Goal: Task Accomplishment & Management: Manage account settings

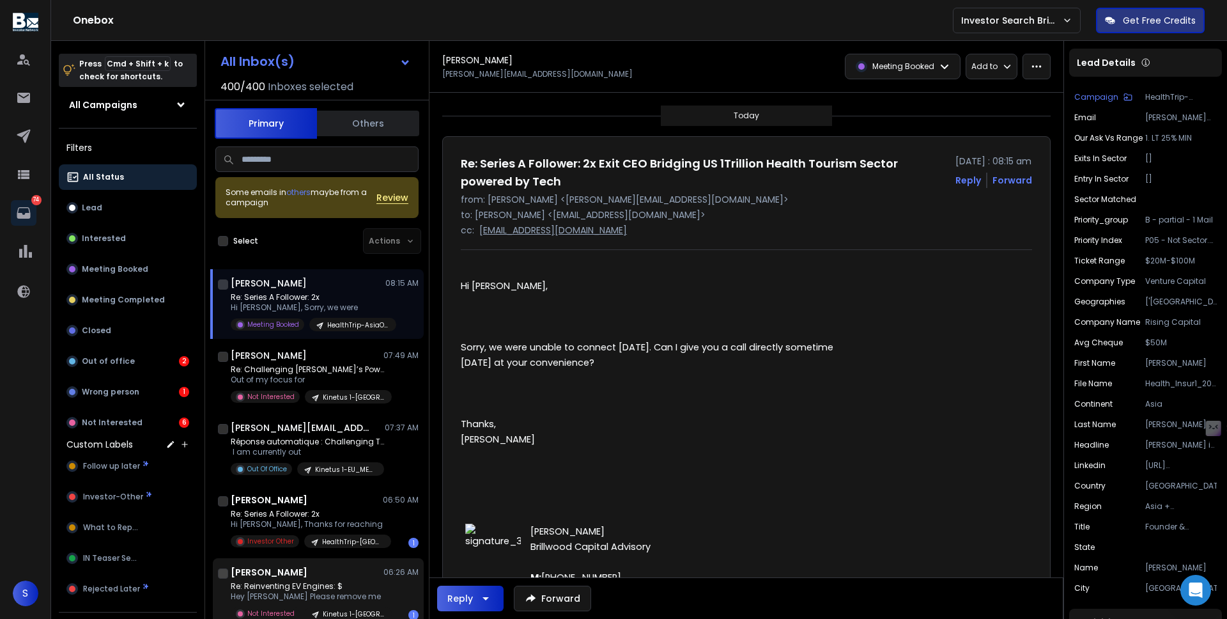
click at [302, 578] on h1 "[PERSON_NAME]" at bounding box center [269, 572] width 77 height 13
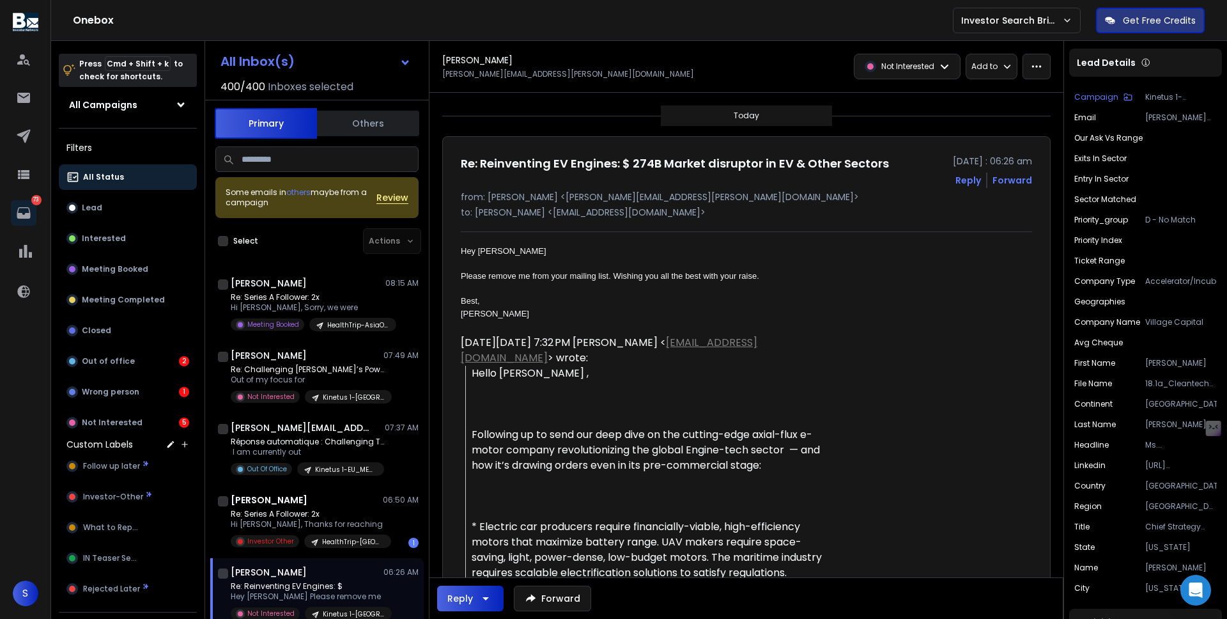
click at [271, 164] on input at bounding box center [316, 159] width 203 height 26
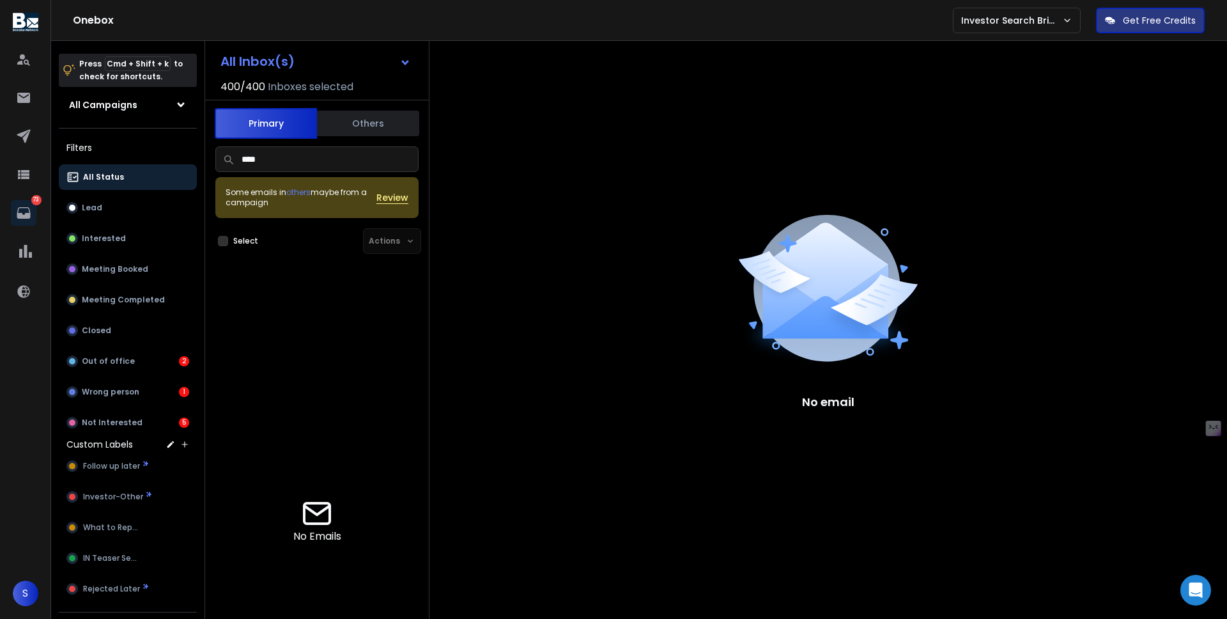
scroll to position [234, 0]
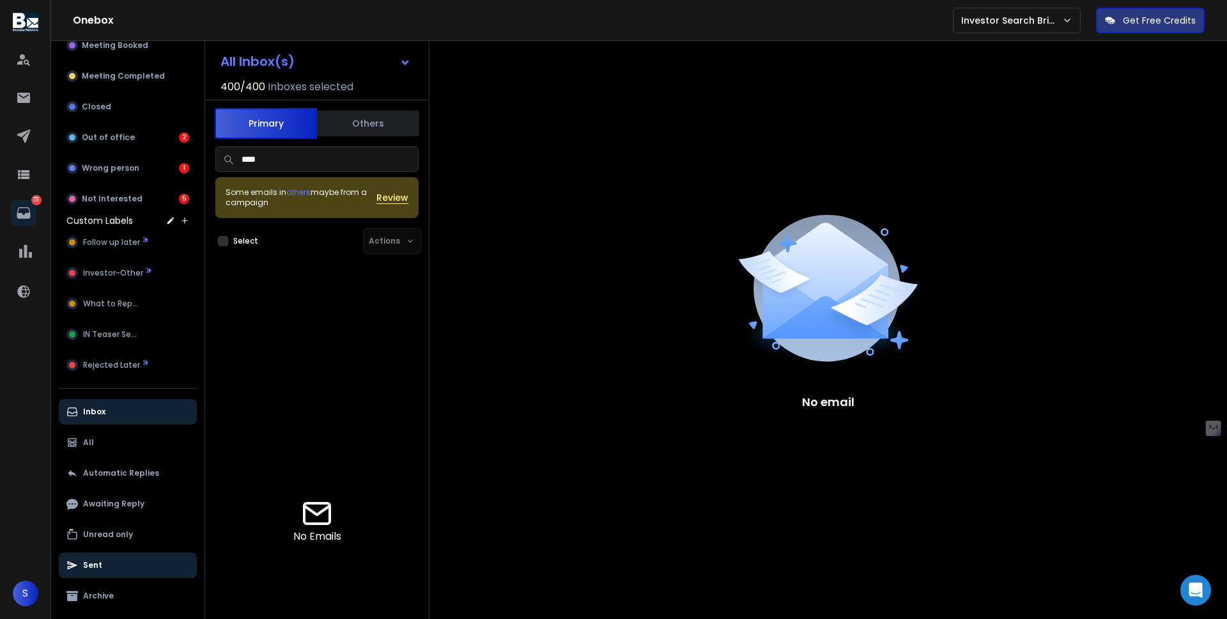
type input "****"
click at [97, 560] on p "Sent" at bounding box center [92, 565] width 19 height 10
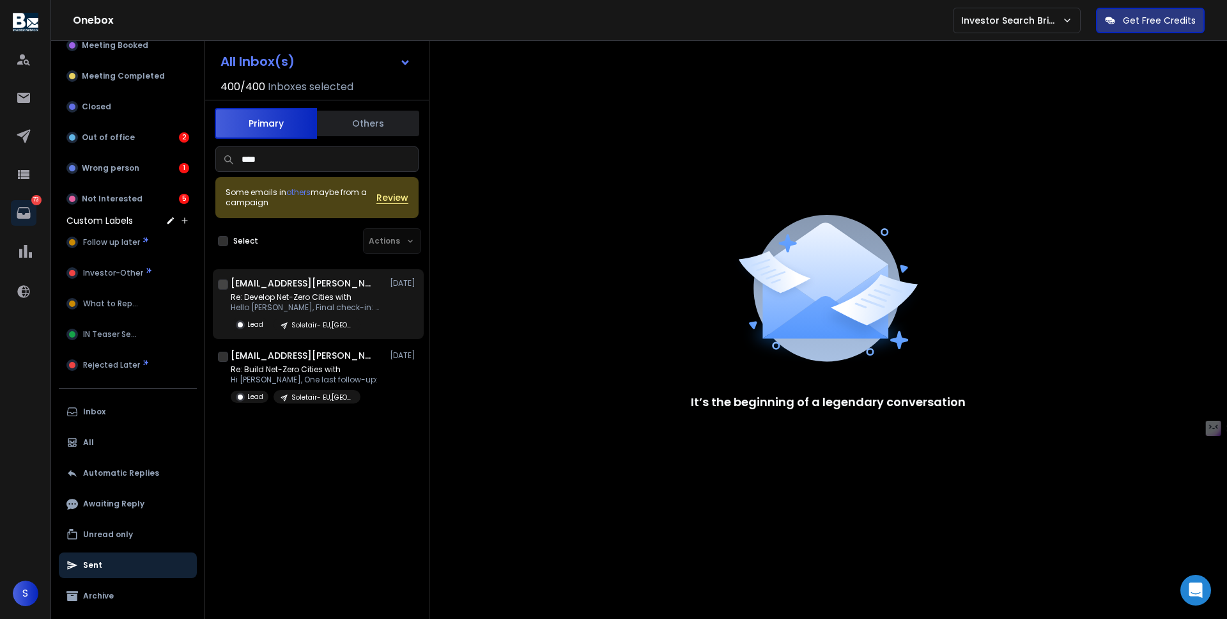
click at [293, 302] on p "Hello [PERSON_NAME], Final check-in: What" at bounding box center [307, 307] width 153 height 10
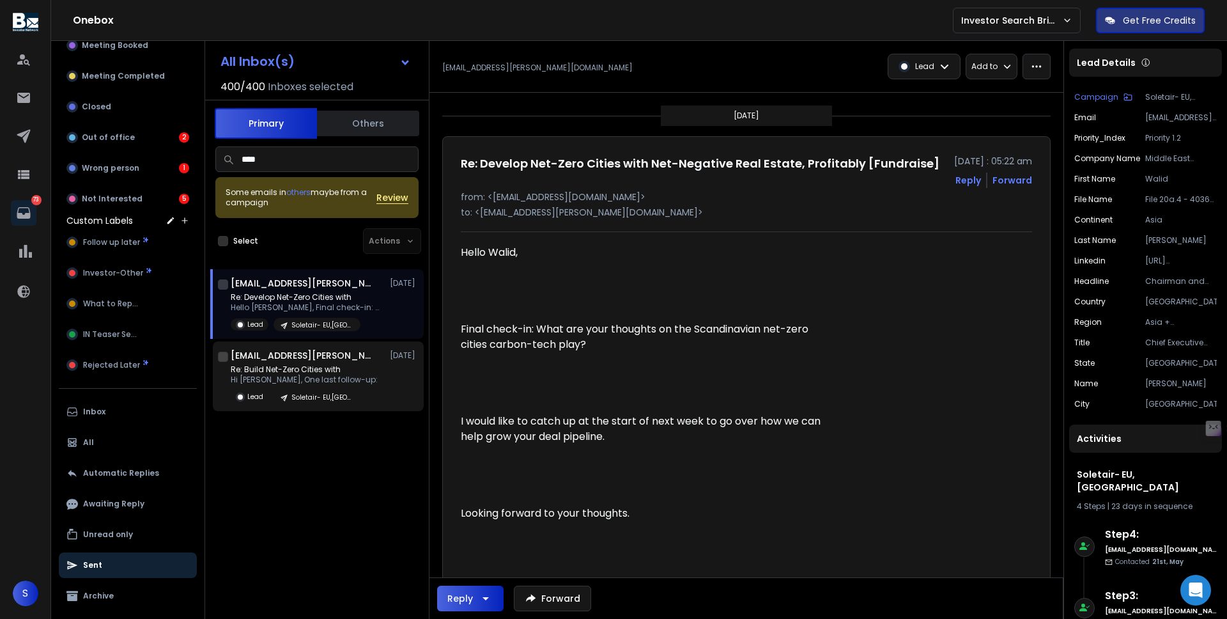
click at [293, 379] on p "Hi [PERSON_NAME], One last follow-up:" at bounding box center [304, 380] width 147 height 10
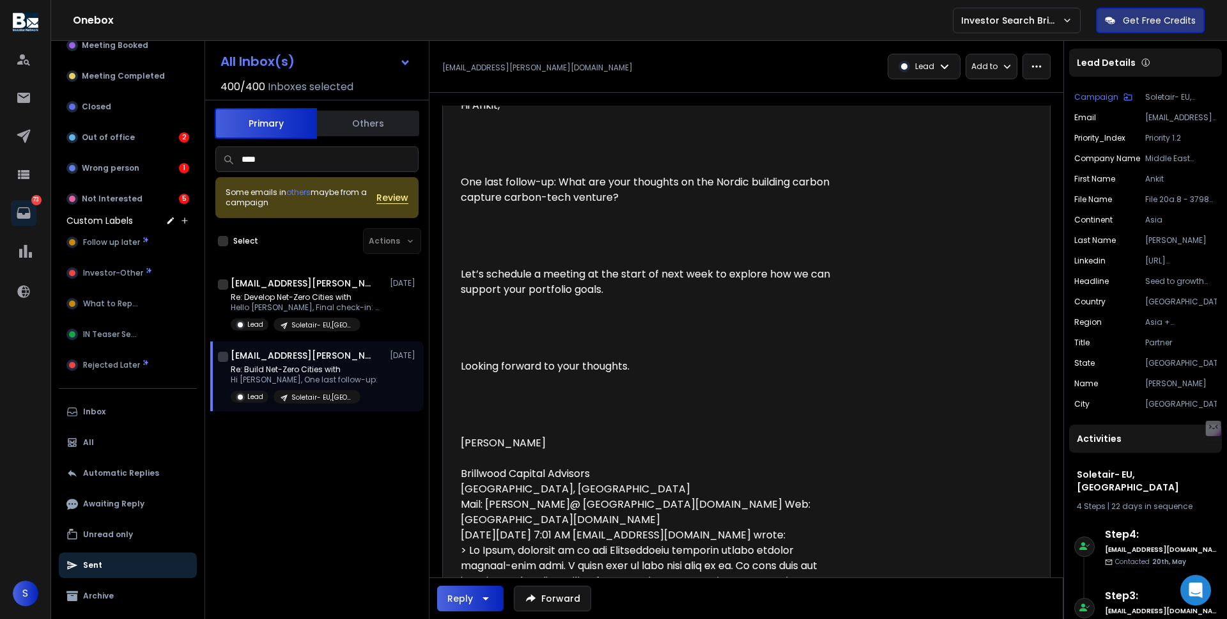
scroll to position [0, 0]
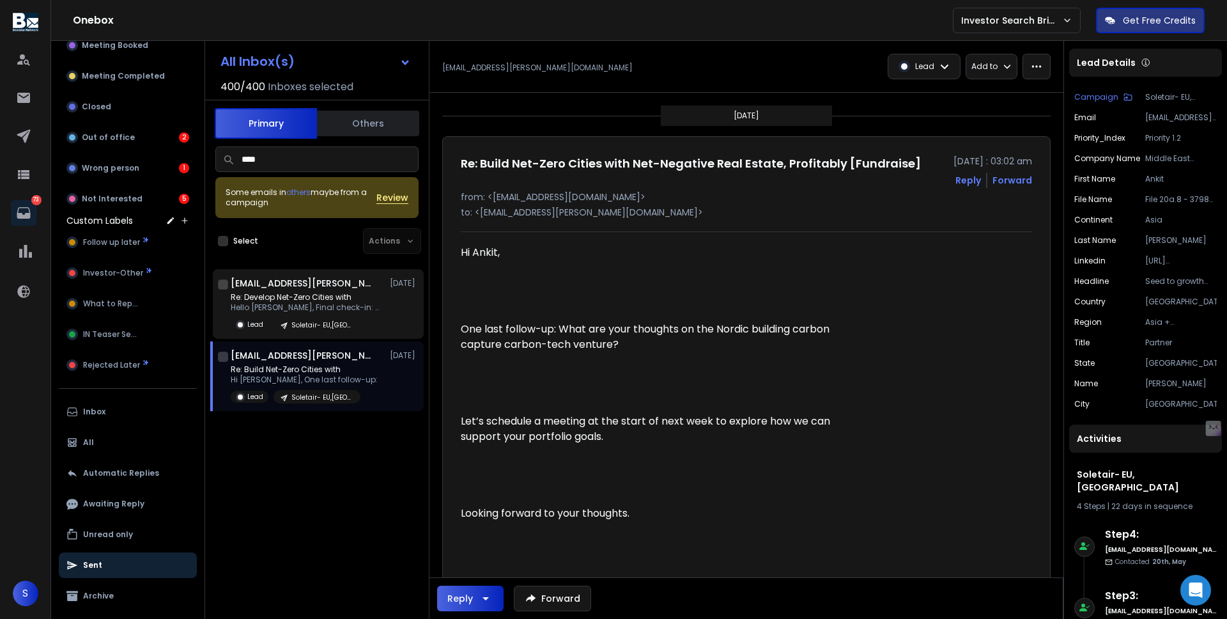
click at [322, 296] on p "Re: Develop Net-Zero Cities with" at bounding box center [307, 297] width 153 height 10
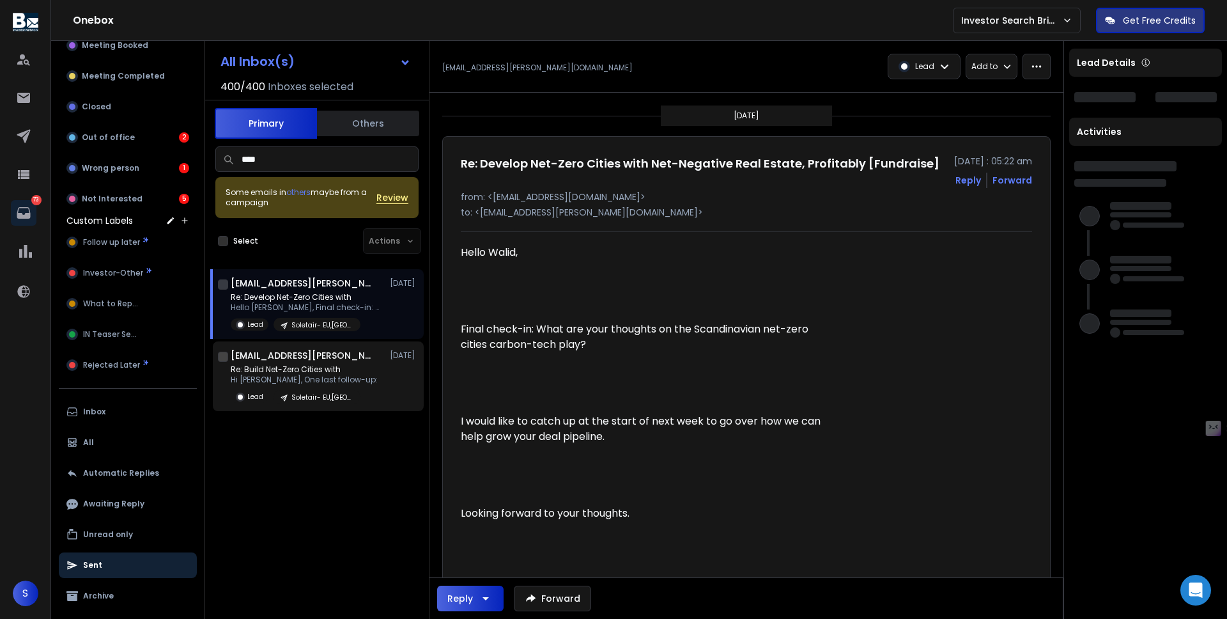
click at [320, 377] on p "Hi [PERSON_NAME], One last follow-up:" at bounding box center [304, 380] width 147 height 10
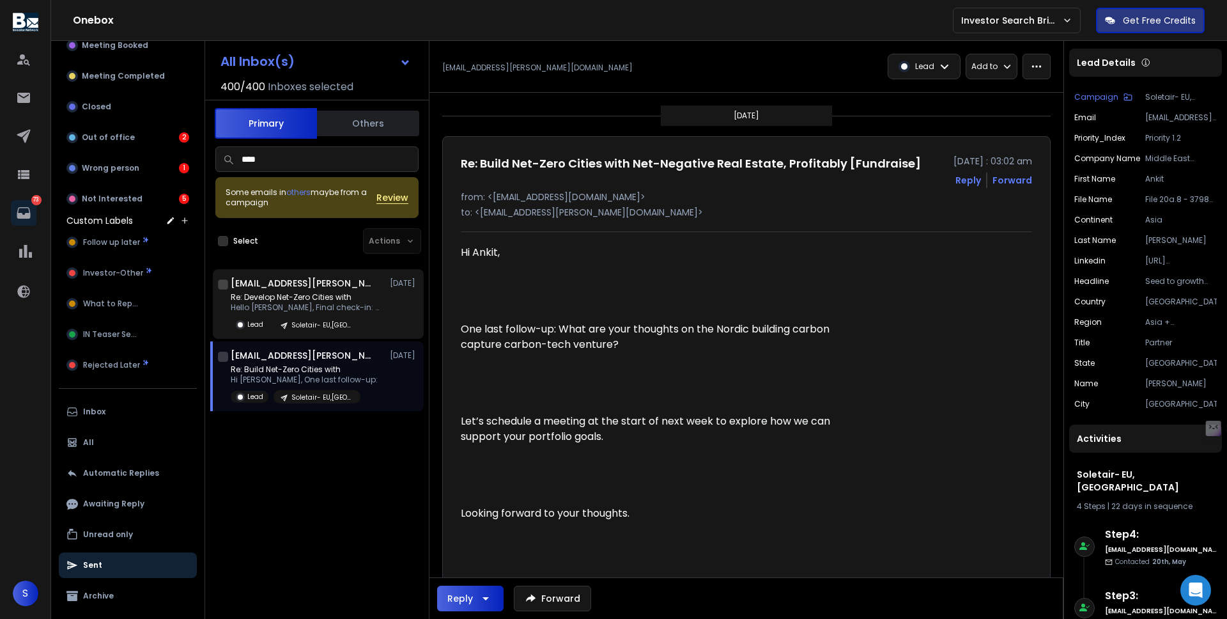
click at [320, 309] on p "Hello [PERSON_NAME], Final check-in: What" at bounding box center [307, 307] width 153 height 10
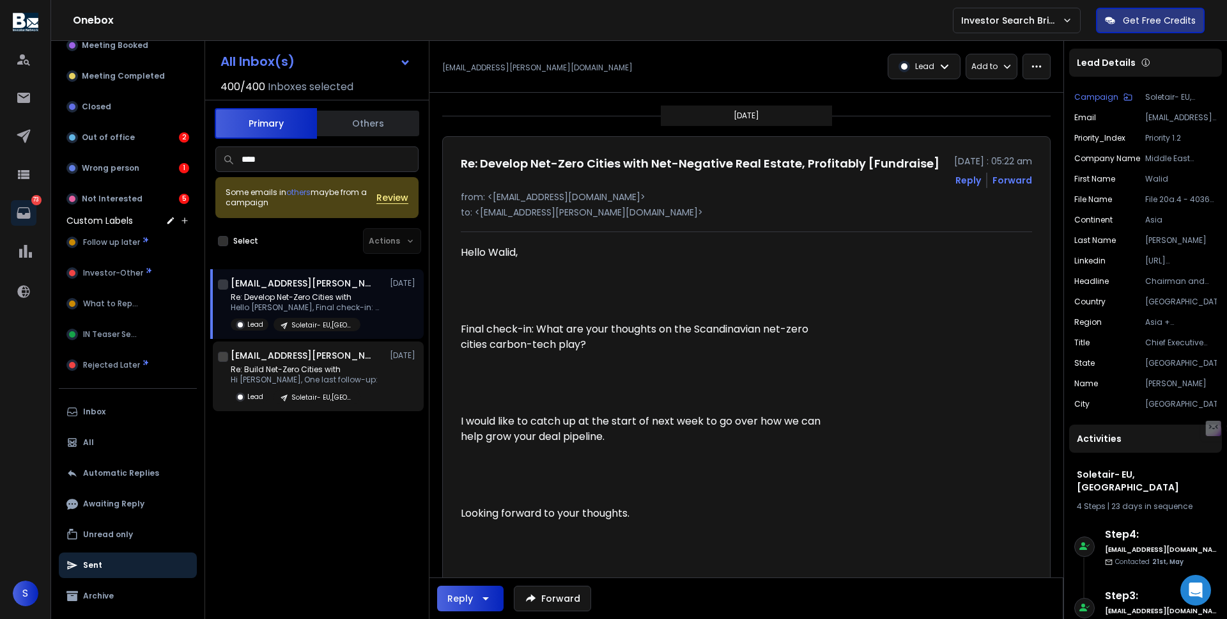
click at [316, 365] on p "Re: Build Net-Zero Cities with" at bounding box center [304, 369] width 147 height 10
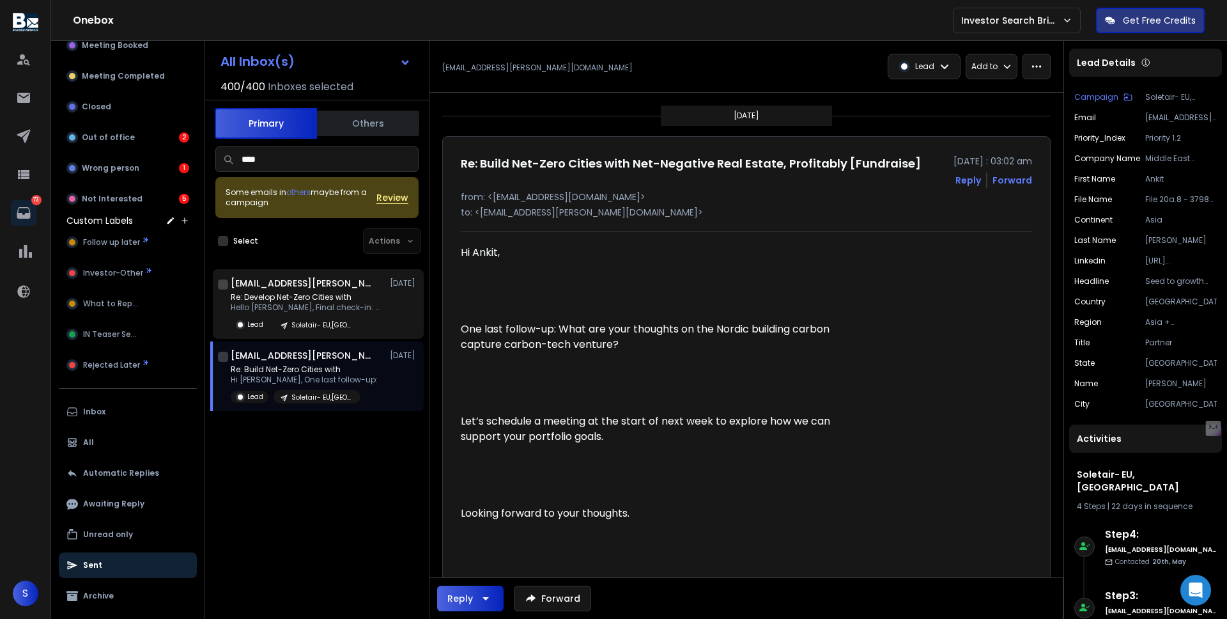
click at [329, 292] on p "Re: Develop Net-Zero Cities with" at bounding box center [307, 297] width 153 height 10
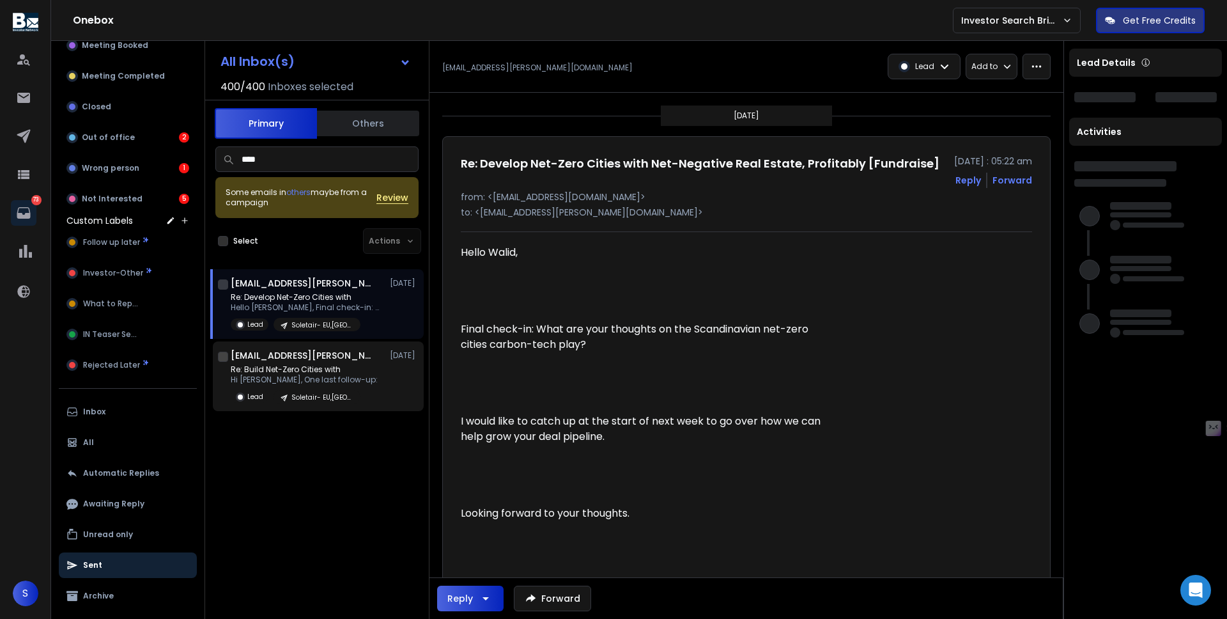
click at [326, 343] on div "[EMAIL_ADDRESS][PERSON_NAME][DOMAIN_NAME] [DATE] Re: Build Net-Zero Cities with…" at bounding box center [318, 376] width 211 height 70
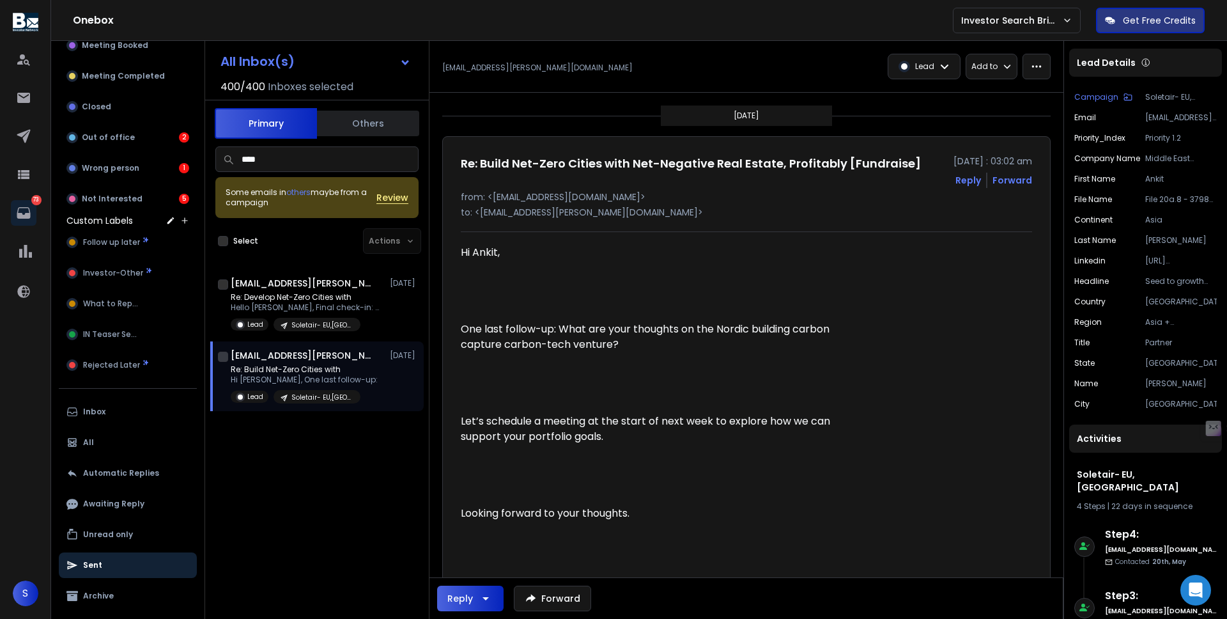
click at [992, 65] on p "Add to" at bounding box center [985, 66] width 26 height 10
click at [997, 121] on div "Another Campaign" at bounding box center [1024, 115] width 98 height 13
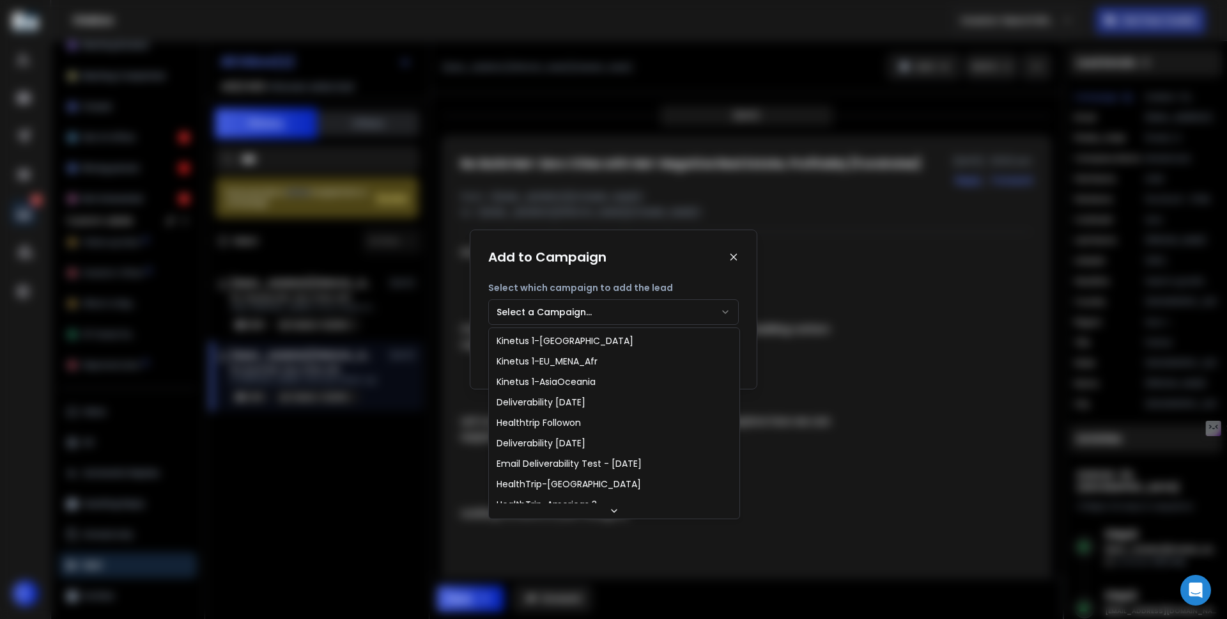
click at [702, 310] on button "Select a Campaign..." at bounding box center [613, 312] width 251 height 26
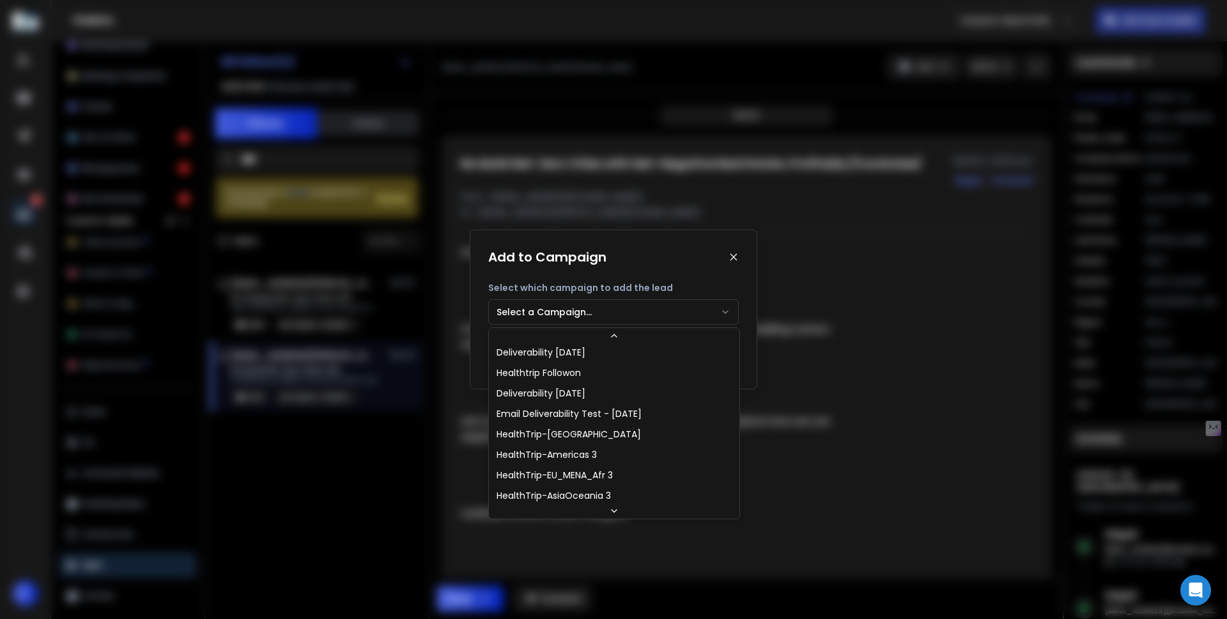
scroll to position [77, 0]
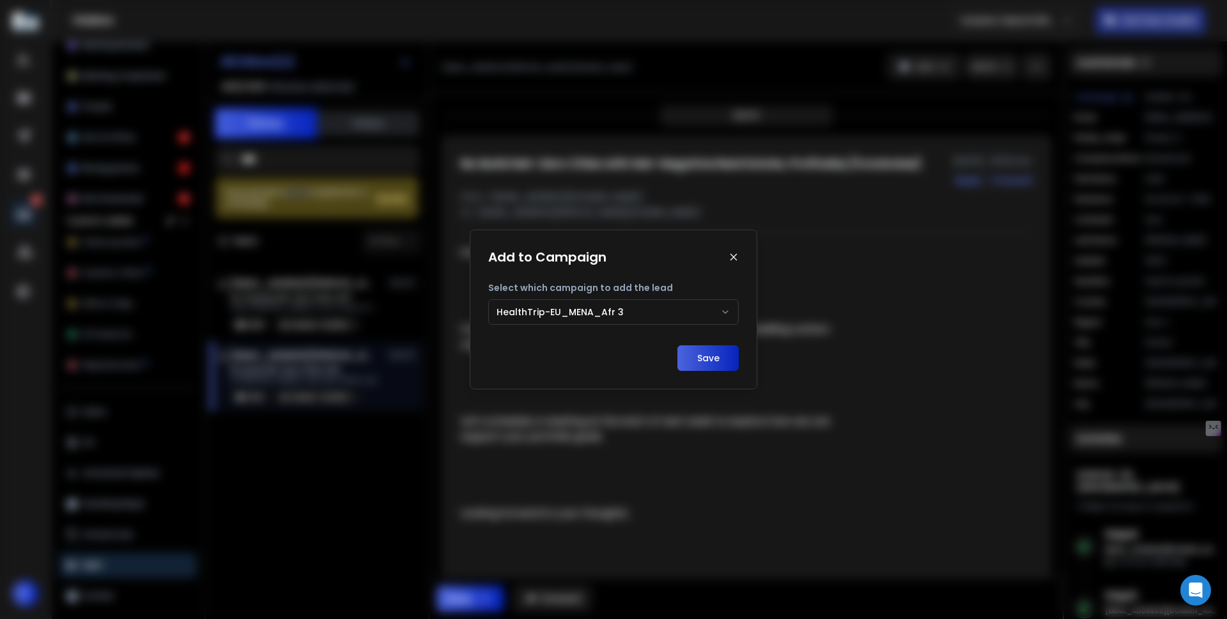
click at [699, 356] on button "Save" at bounding box center [708, 358] width 61 height 26
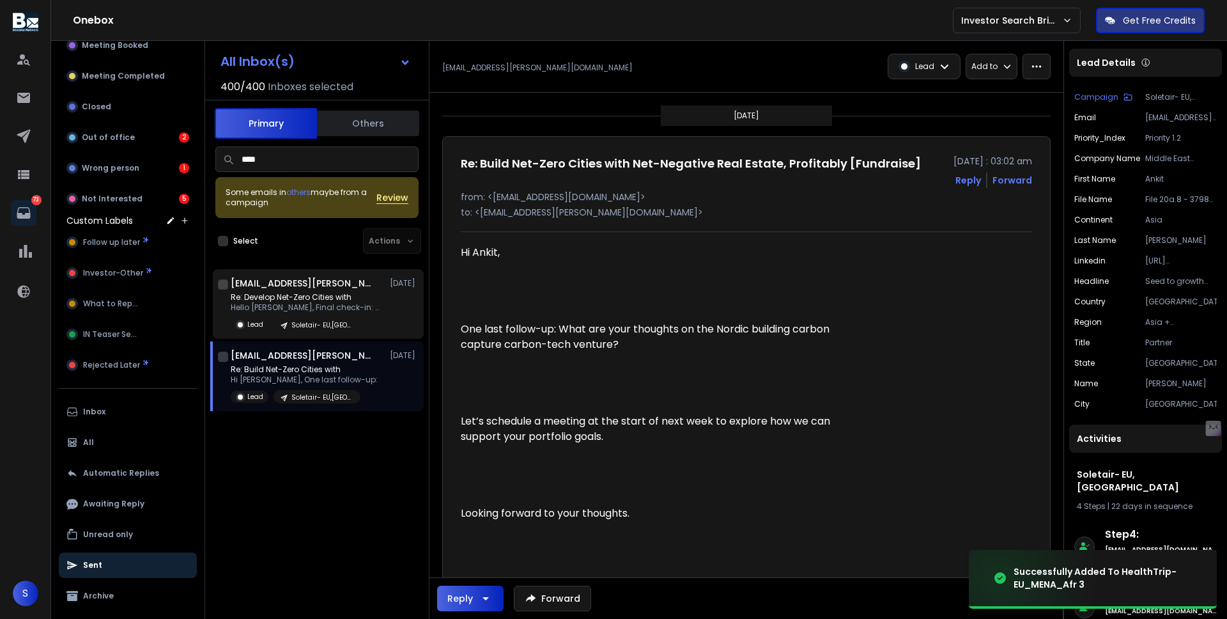
click at [321, 325] on p "Soletair- EU,[GEOGRAPHIC_DATA]" at bounding box center [322, 325] width 61 height 10
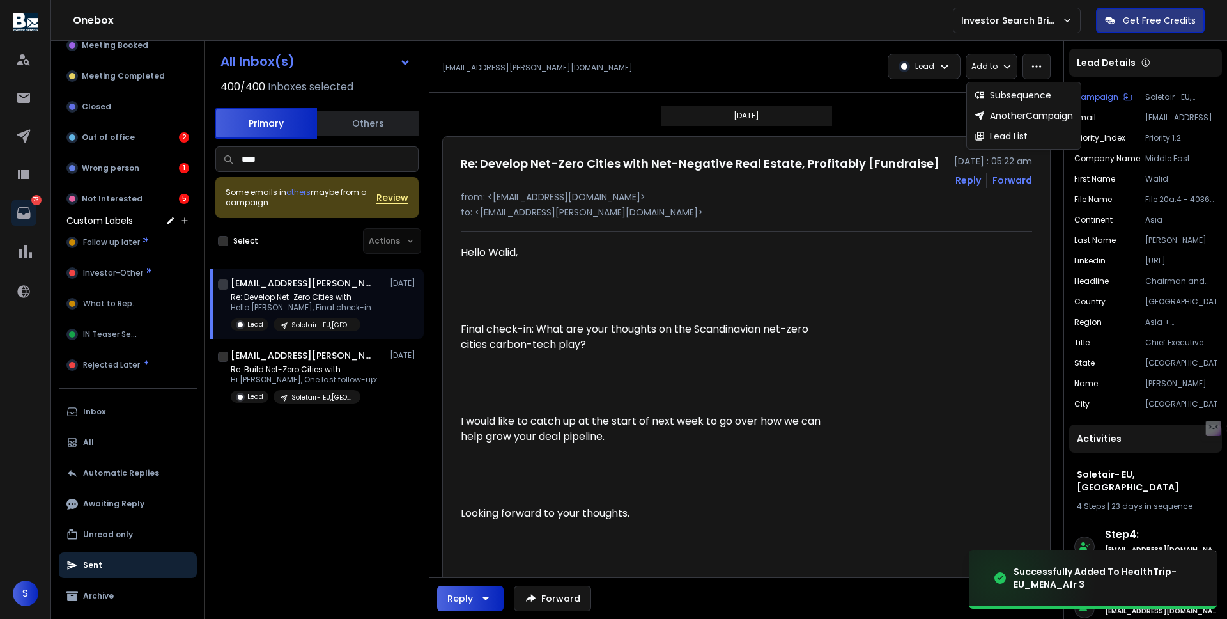
click at [984, 64] on p "Add to" at bounding box center [985, 66] width 26 height 10
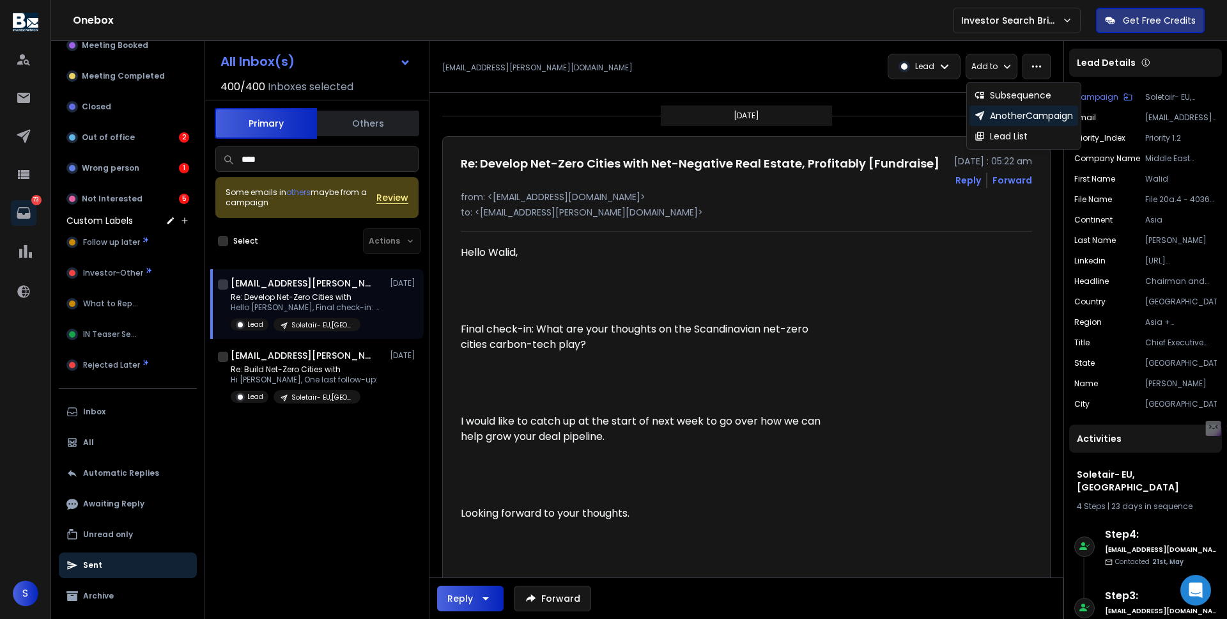
click at [991, 114] on div "Another Campaign" at bounding box center [1024, 115] width 98 height 13
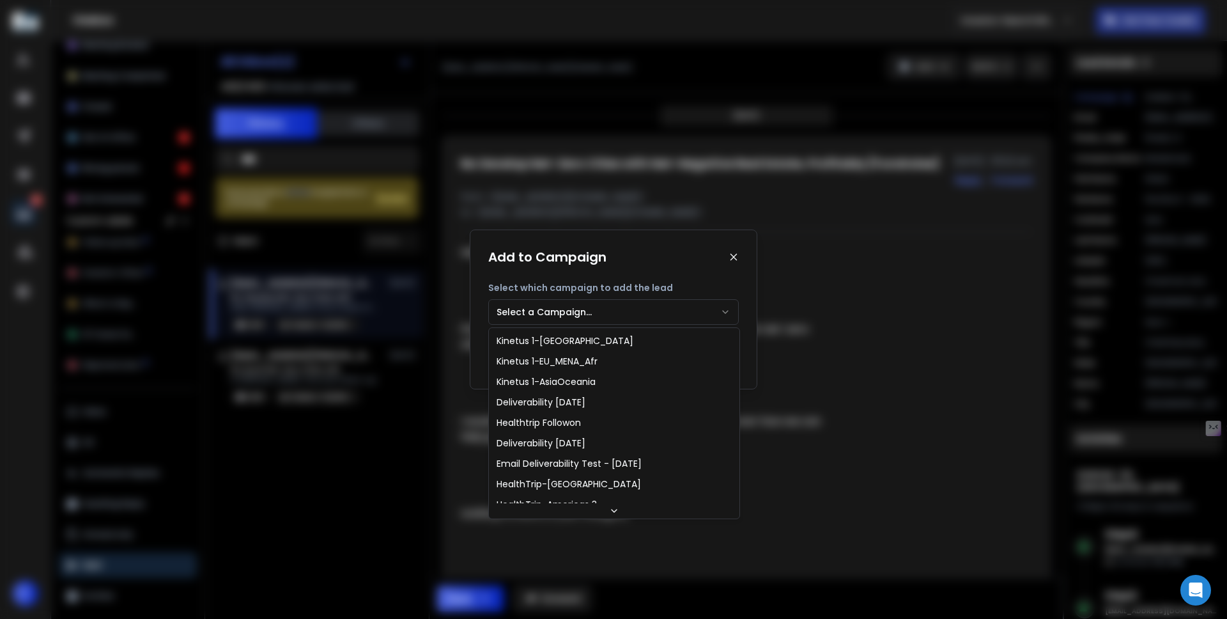
click at [665, 315] on button "Select a Campaign..." at bounding box center [613, 312] width 251 height 26
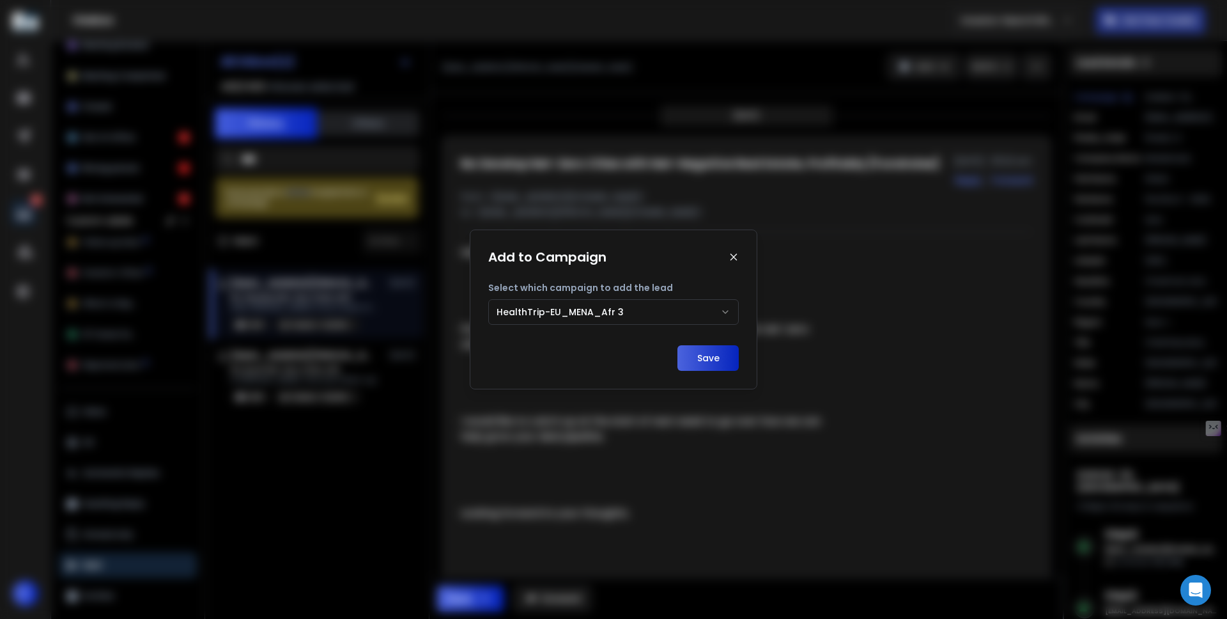
click at [711, 352] on button "Save" at bounding box center [708, 358] width 61 height 26
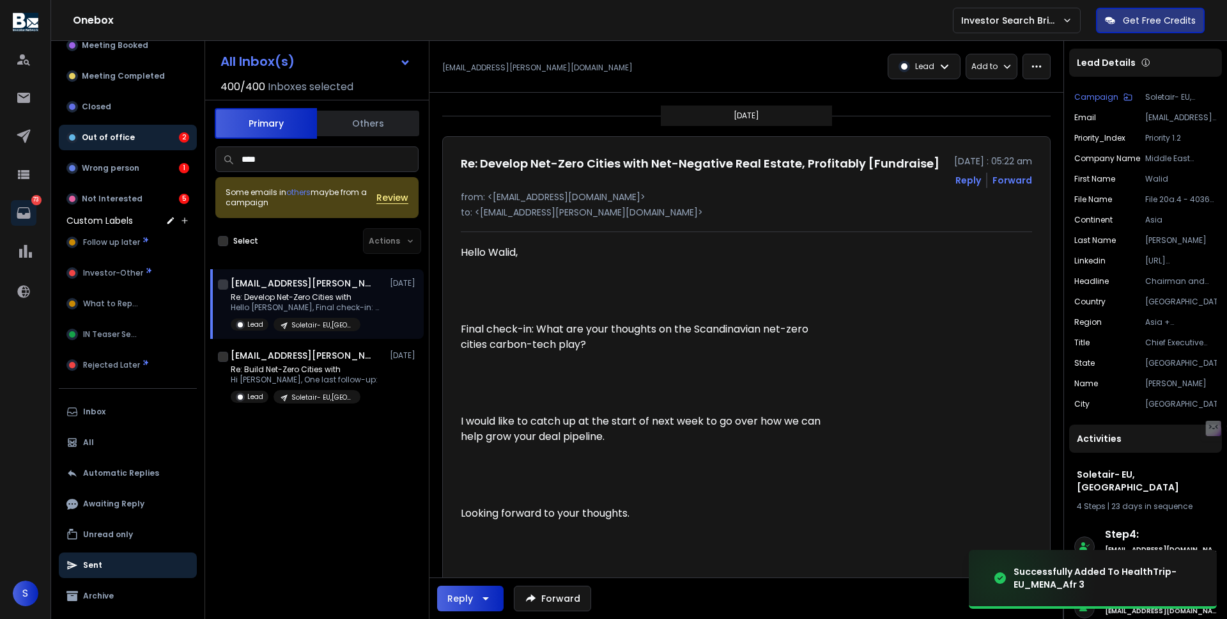
scroll to position [0, 0]
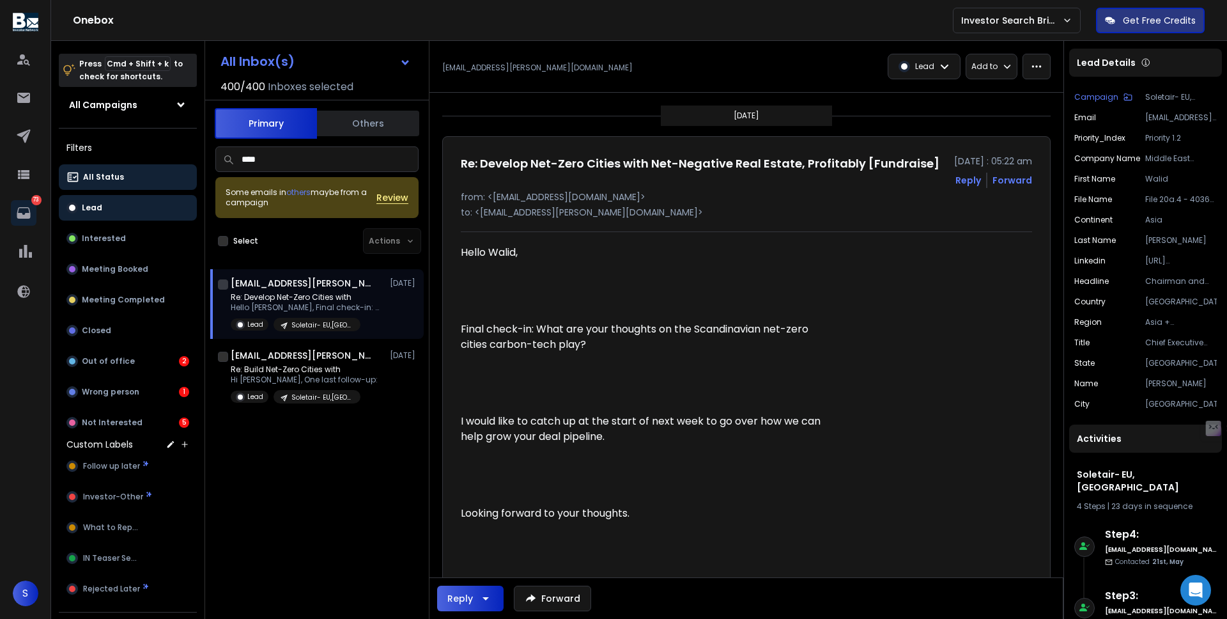
click at [105, 214] on button "Lead" at bounding box center [128, 208] width 138 height 26
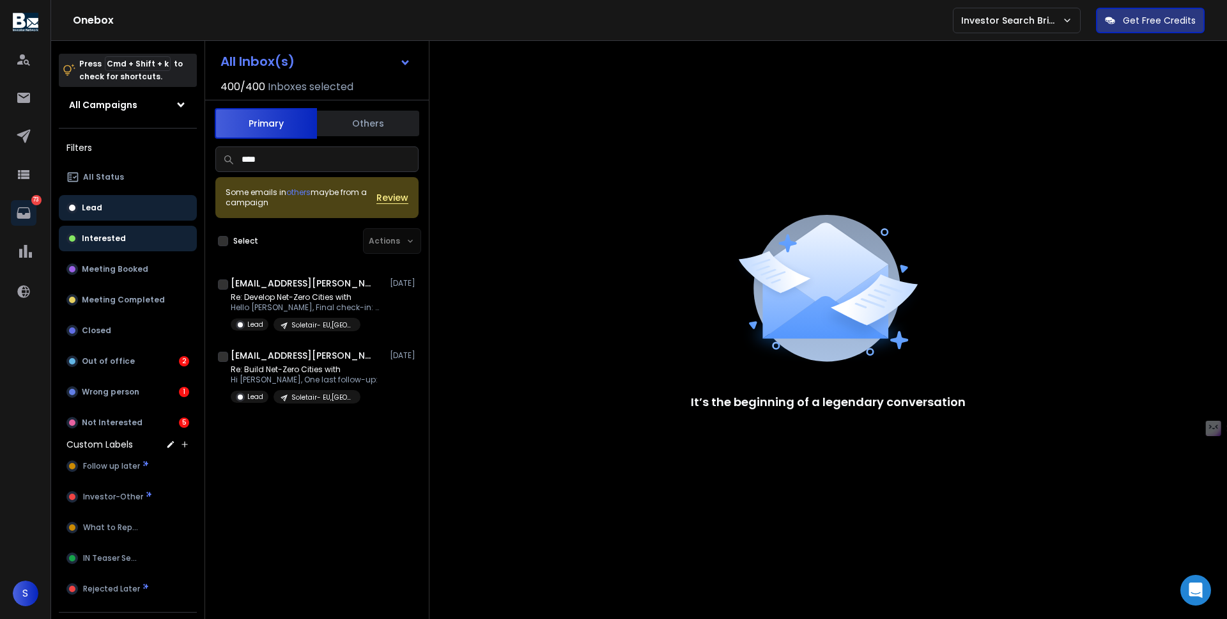
click at [110, 242] on p "Interested" at bounding box center [104, 238] width 44 height 10
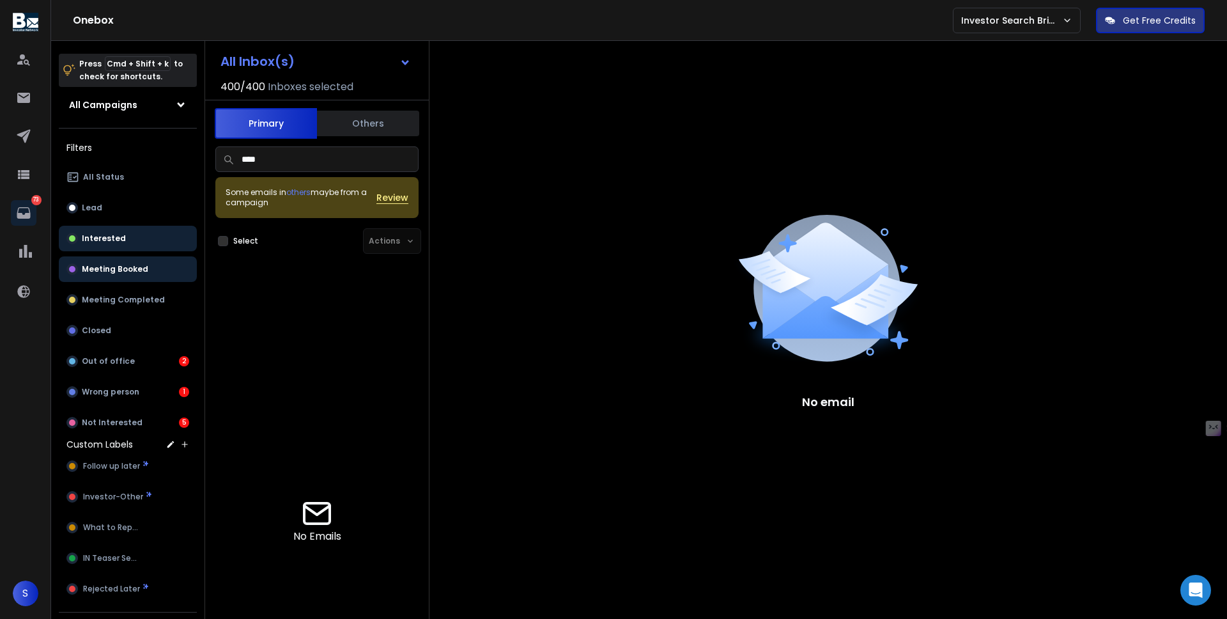
click at [103, 265] on p "Meeting Booked" at bounding box center [115, 269] width 66 height 10
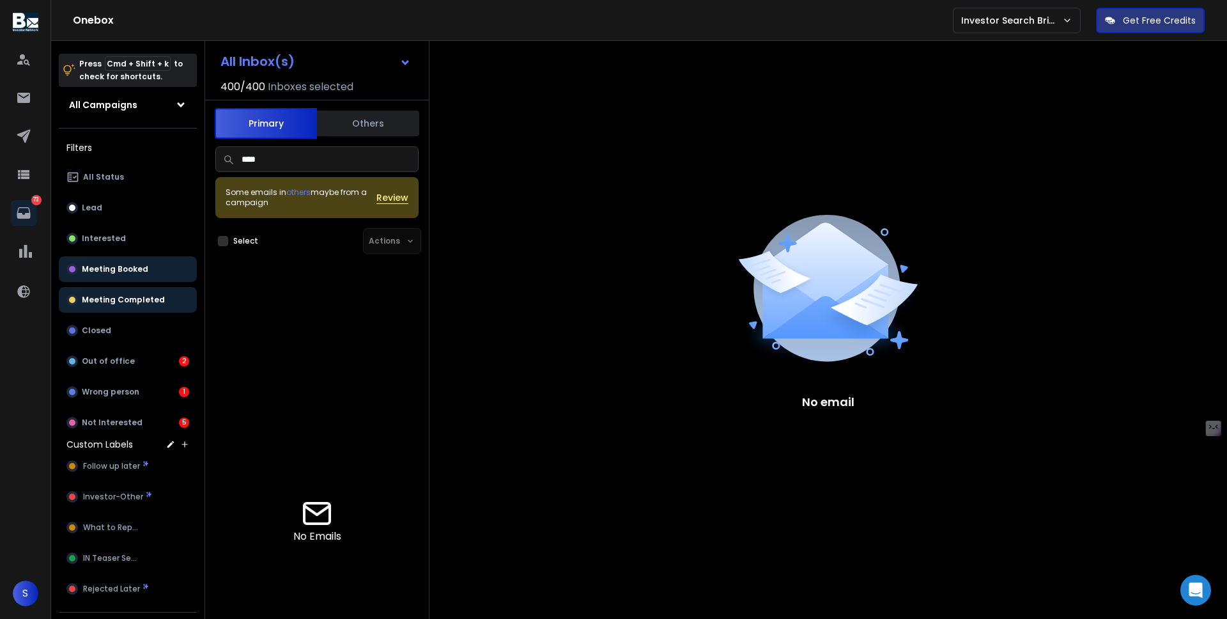
click at [107, 303] on p "Meeting Completed" at bounding box center [123, 300] width 83 height 10
click at [109, 339] on button "Closed" at bounding box center [128, 331] width 138 height 26
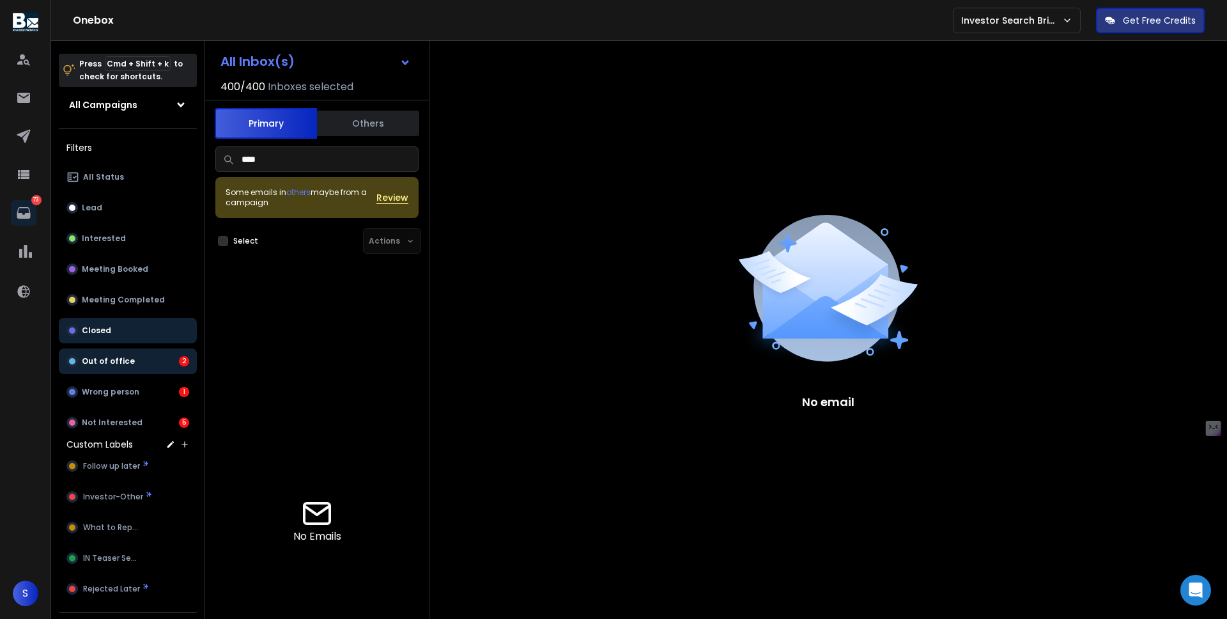
click at [109, 368] on button "Out of office 2" at bounding box center [128, 361] width 138 height 26
click at [108, 394] on p "Wrong person" at bounding box center [111, 392] width 58 height 10
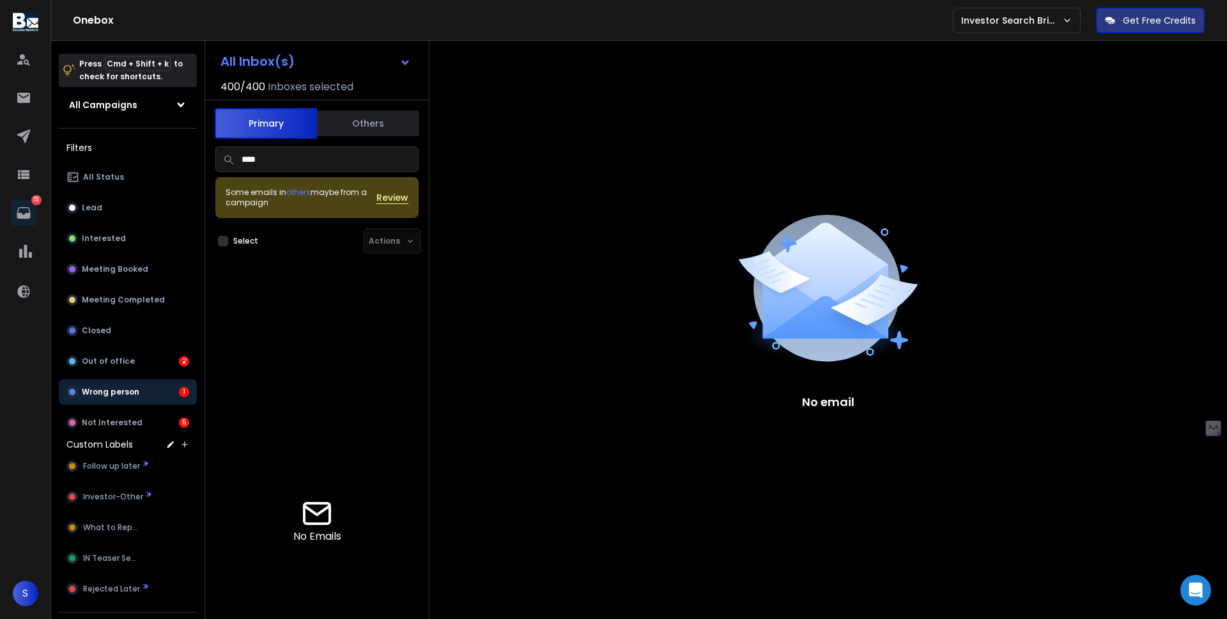
click at [109, 435] on button "Not Interested 5" at bounding box center [128, 423] width 138 height 26
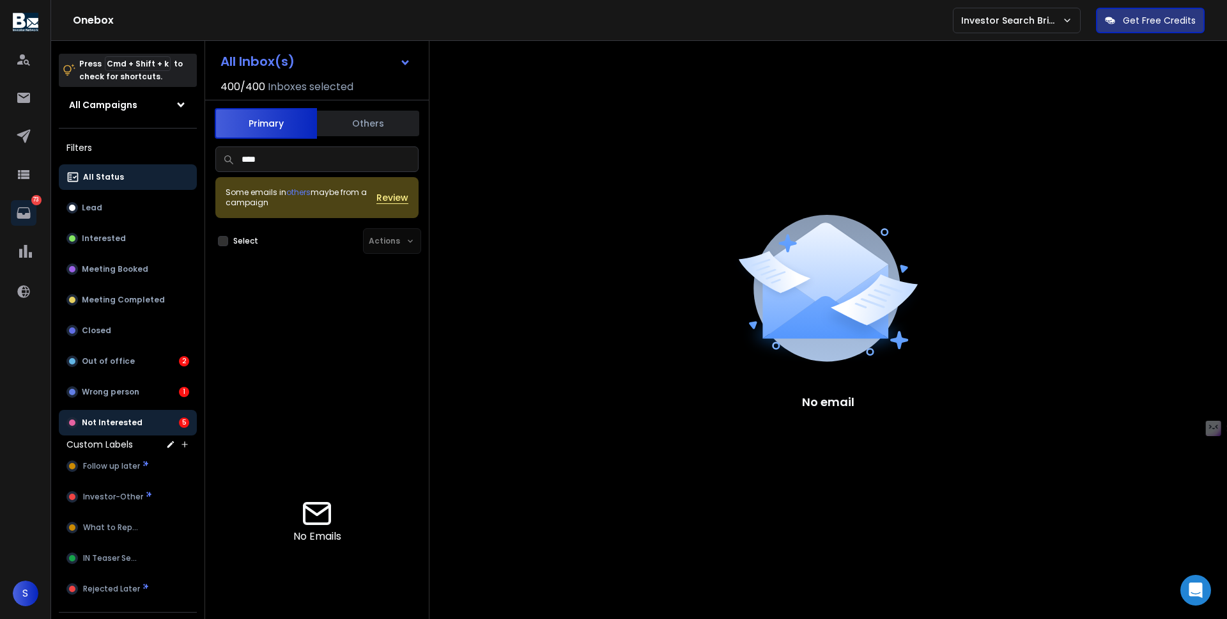
click at [102, 181] on p "All Status" at bounding box center [103, 177] width 41 height 10
click at [19, 134] on icon at bounding box center [23, 135] width 13 height 13
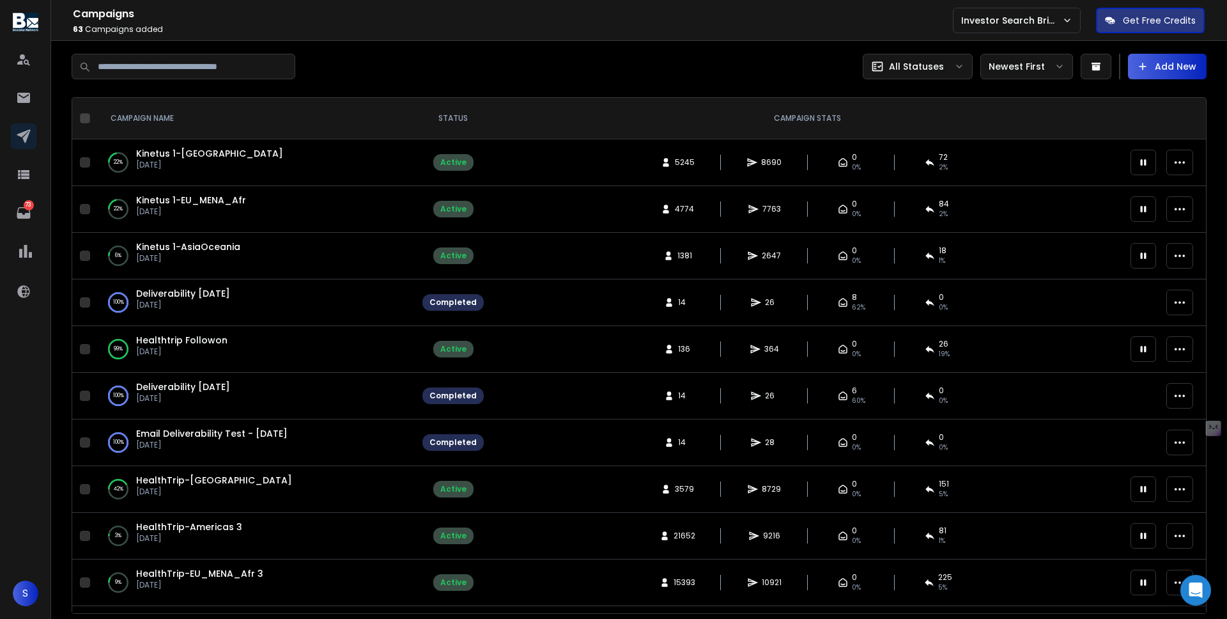
click at [188, 346] on span "Healthtrip Followon" at bounding box center [181, 340] width 91 height 13
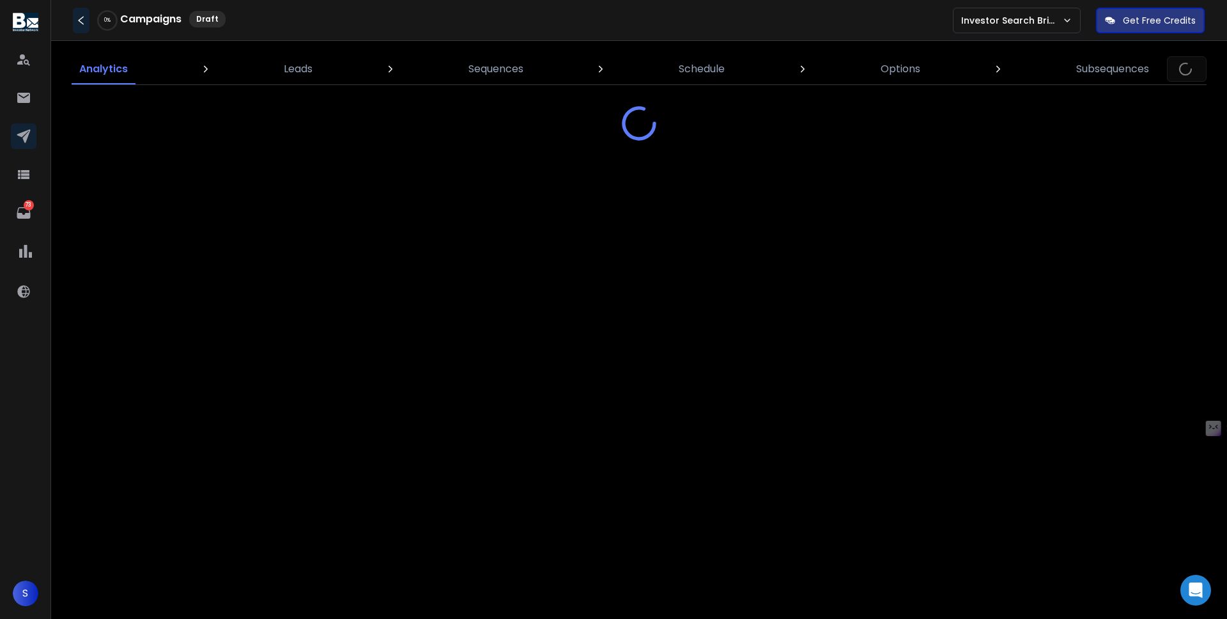
click at [82, 23] on icon at bounding box center [80, 20] width 5 height 8
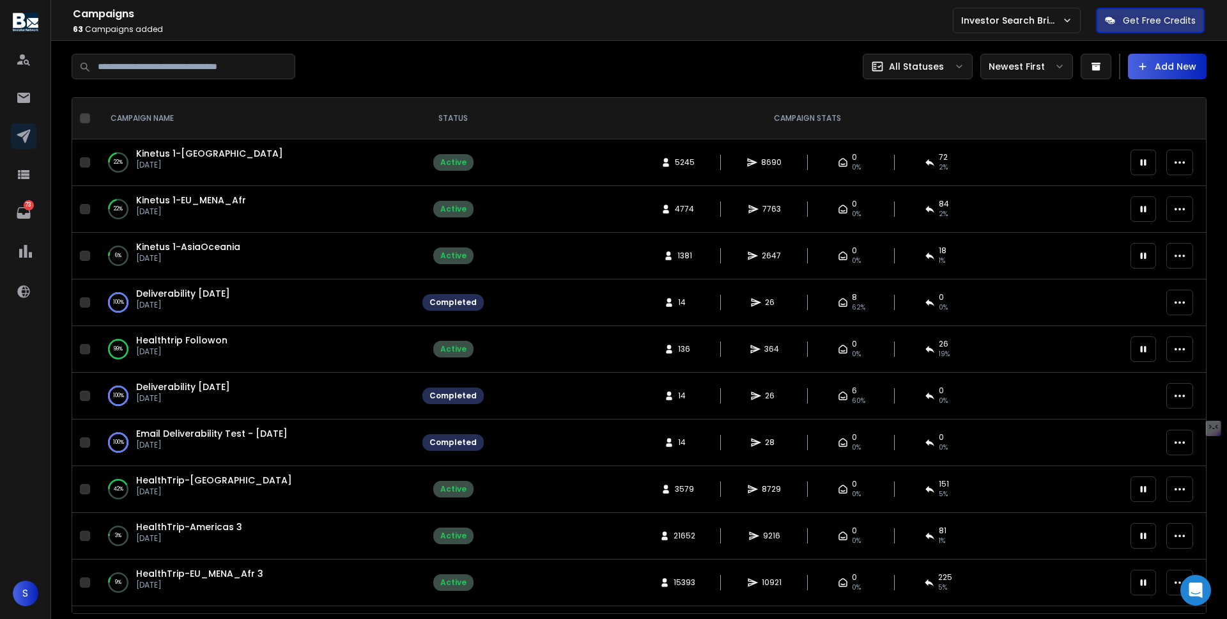
click at [226, 77] on input at bounding box center [184, 67] width 224 height 26
type input "**********"
click at [215, 526] on span "HealthTrip-Americas 3" at bounding box center [189, 526] width 106 height 13
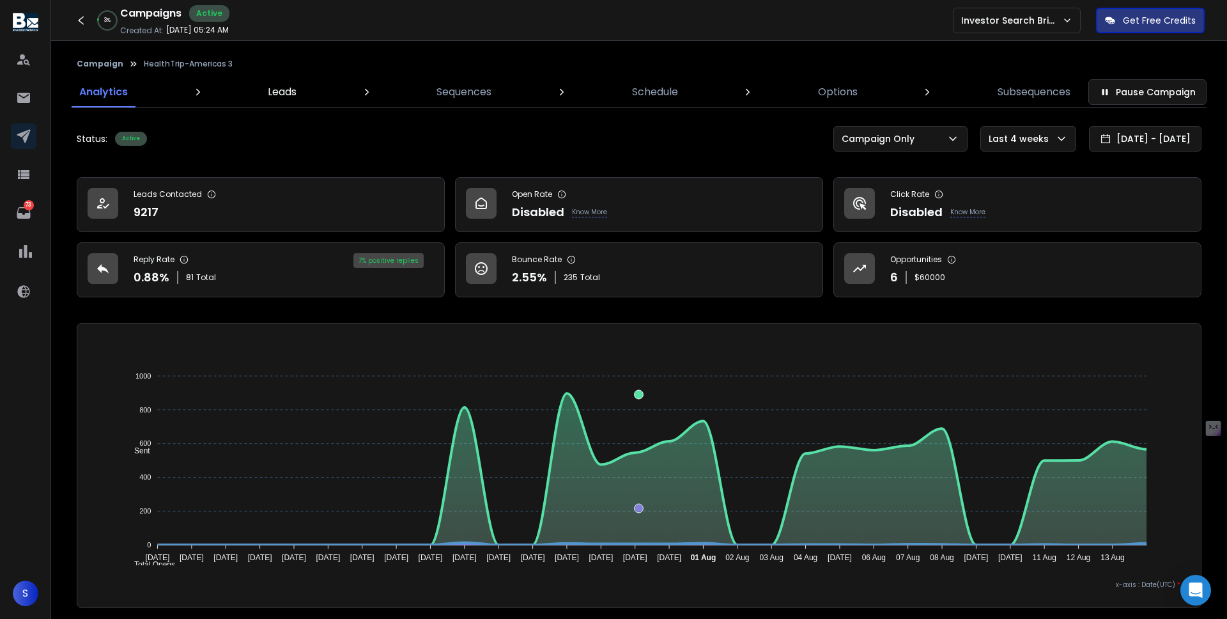
click at [288, 100] on link "Leads" at bounding box center [282, 92] width 44 height 31
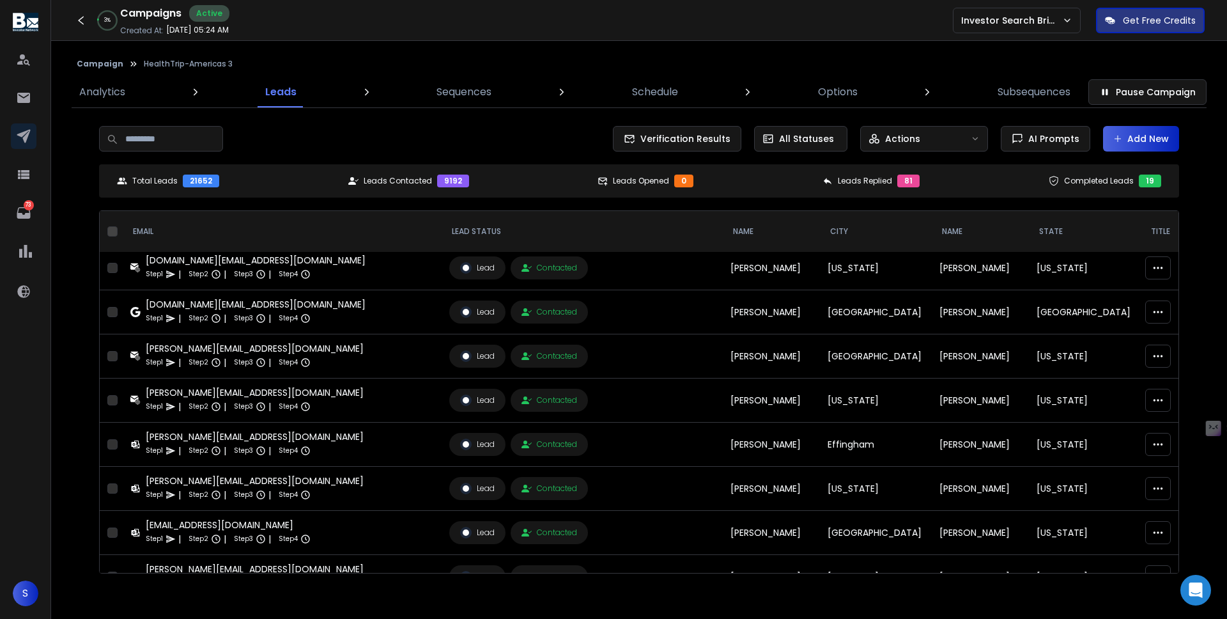
scroll to position [2007, 0]
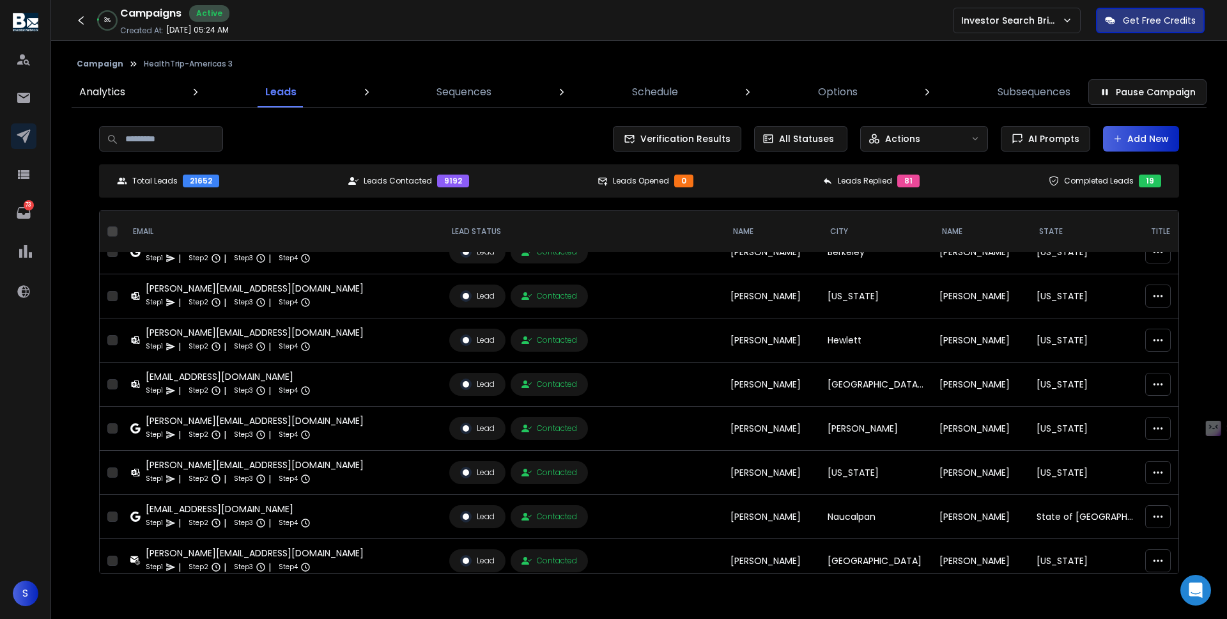
click at [117, 95] on p "Analytics" at bounding box center [102, 91] width 46 height 15
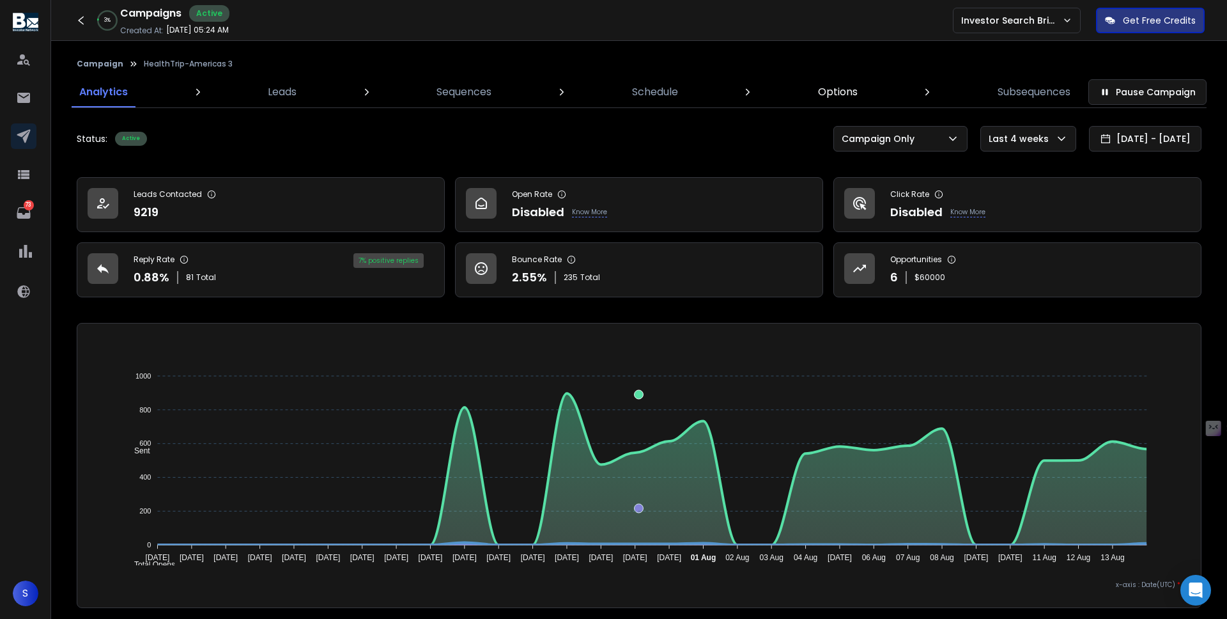
click at [818, 88] on p "Options" at bounding box center [838, 91] width 40 height 15
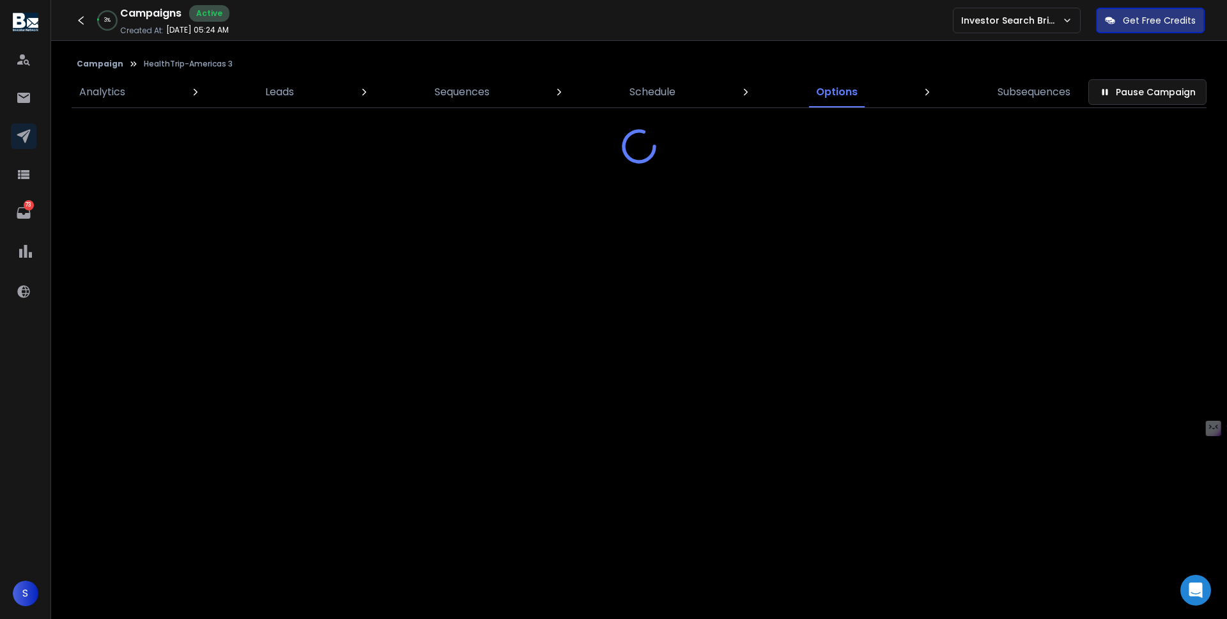
select select "**********"
select select "*"
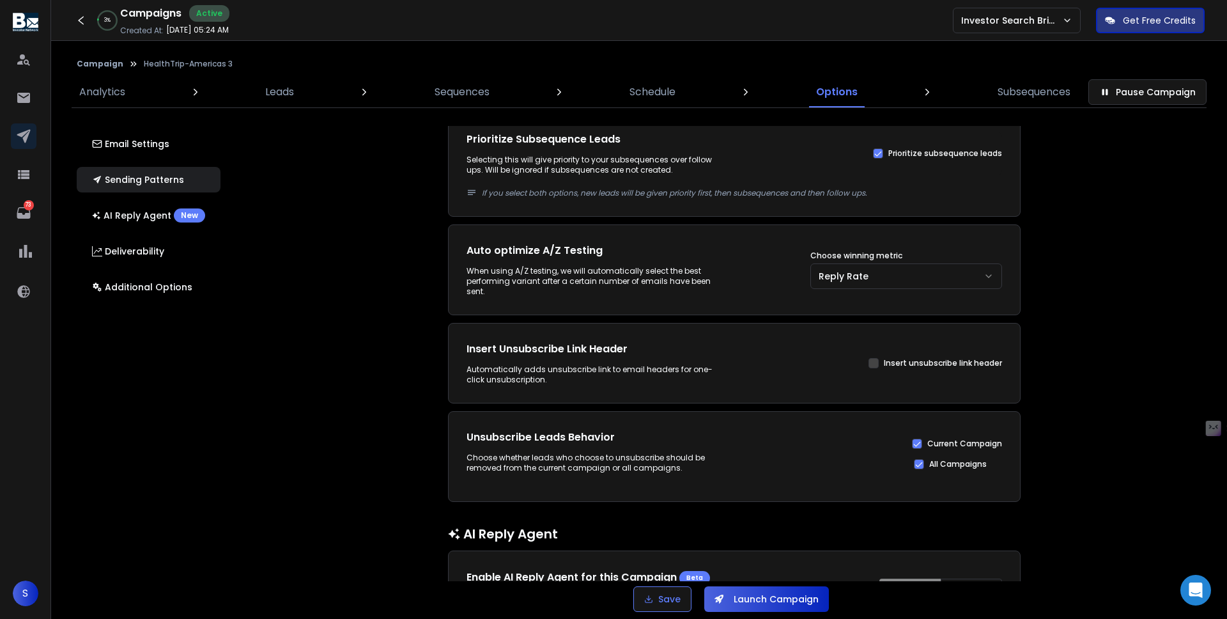
scroll to position [1088, 0]
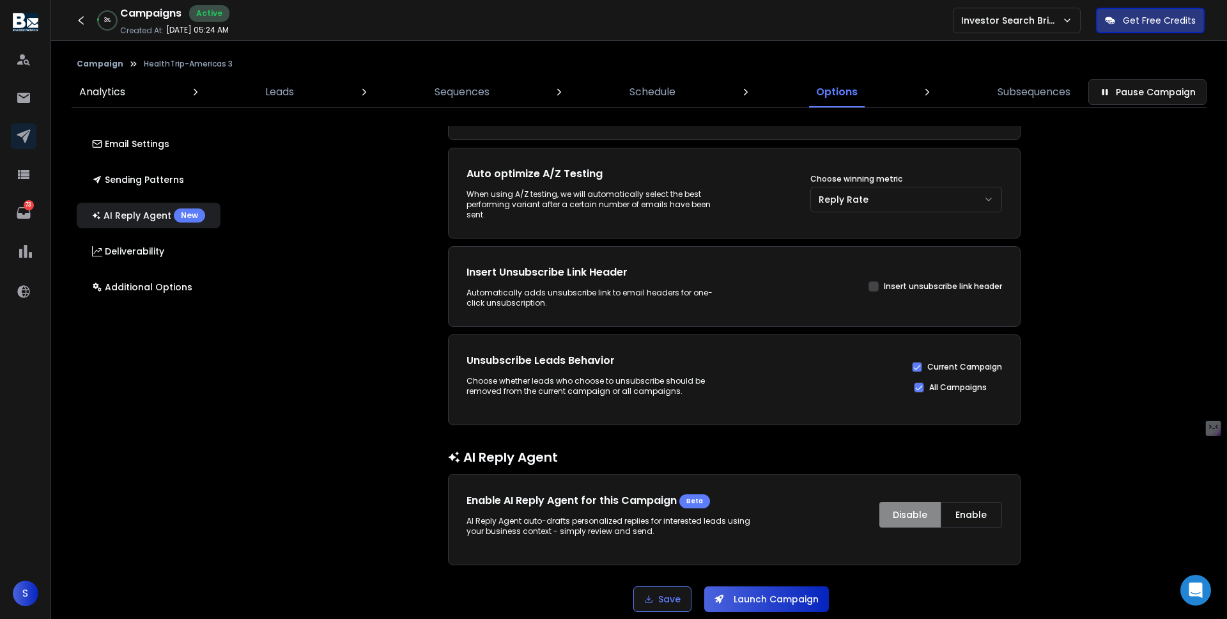
click at [106, 82] on link "Analytics" at bounding box center [102, 92] width 61 height 31
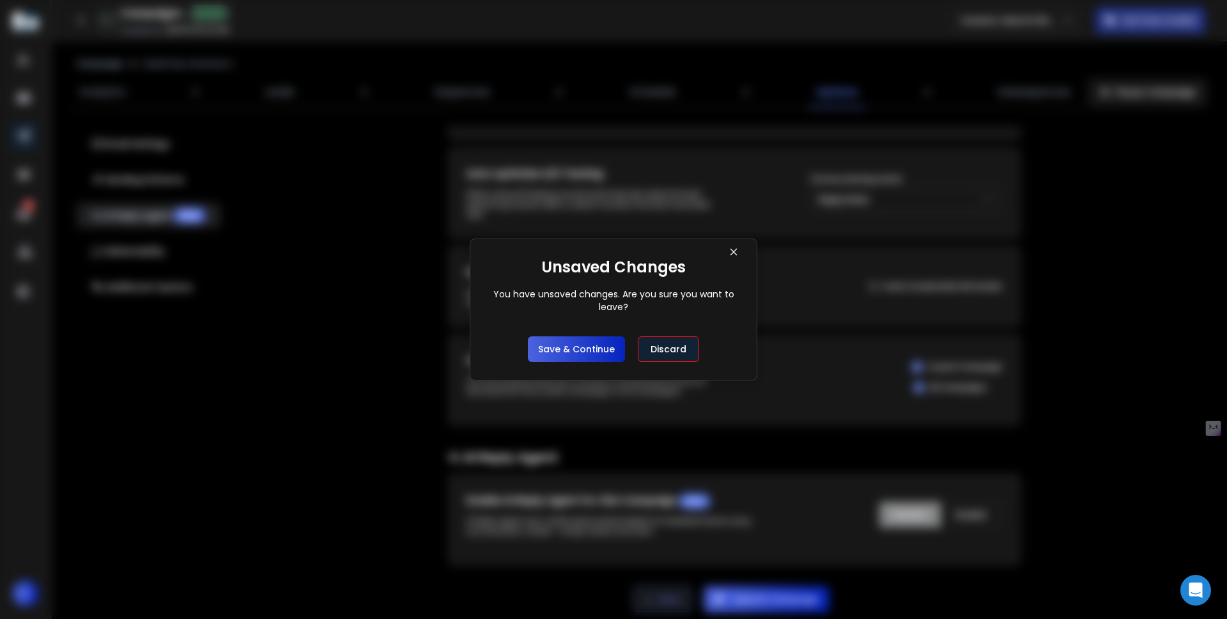
click at [559, 335] on div "Unsaved Changes You have unsaved changes. Are you sure you want to leave? Save …" at bounding box center [613, 309] width 251 height 105
click at [570, 350] on button "Save & Continue" at bounding box center [576, 349] width 97 height 26
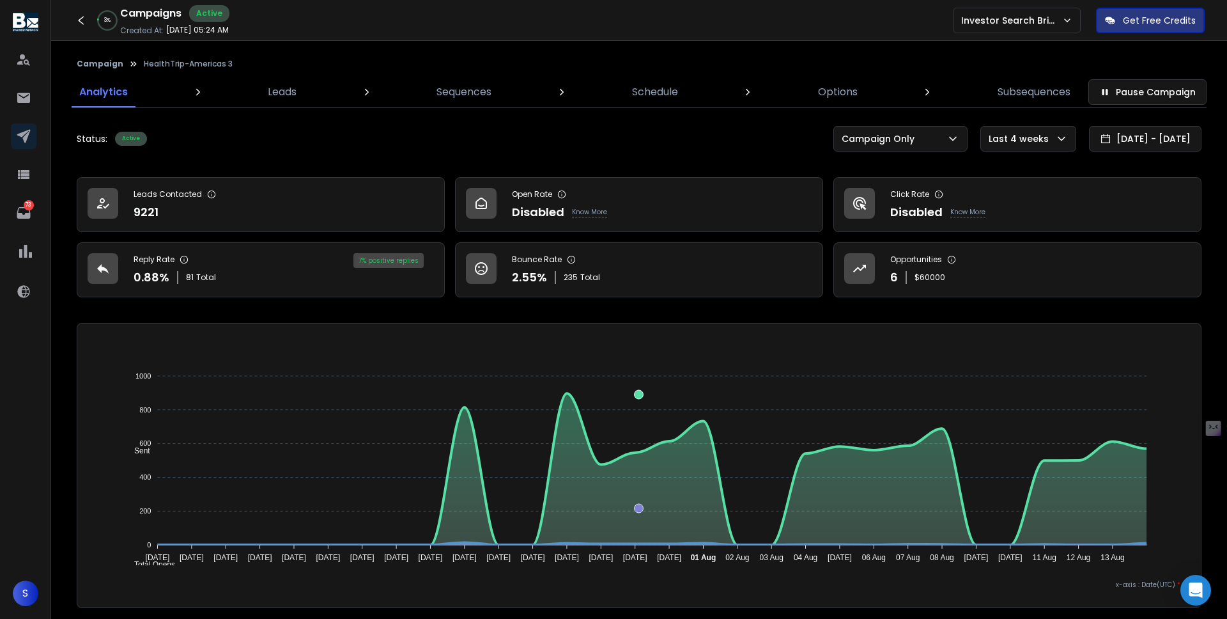
click at [86, 63] on button "Campaign" at bounding box center [100, 64] width 47 height 10
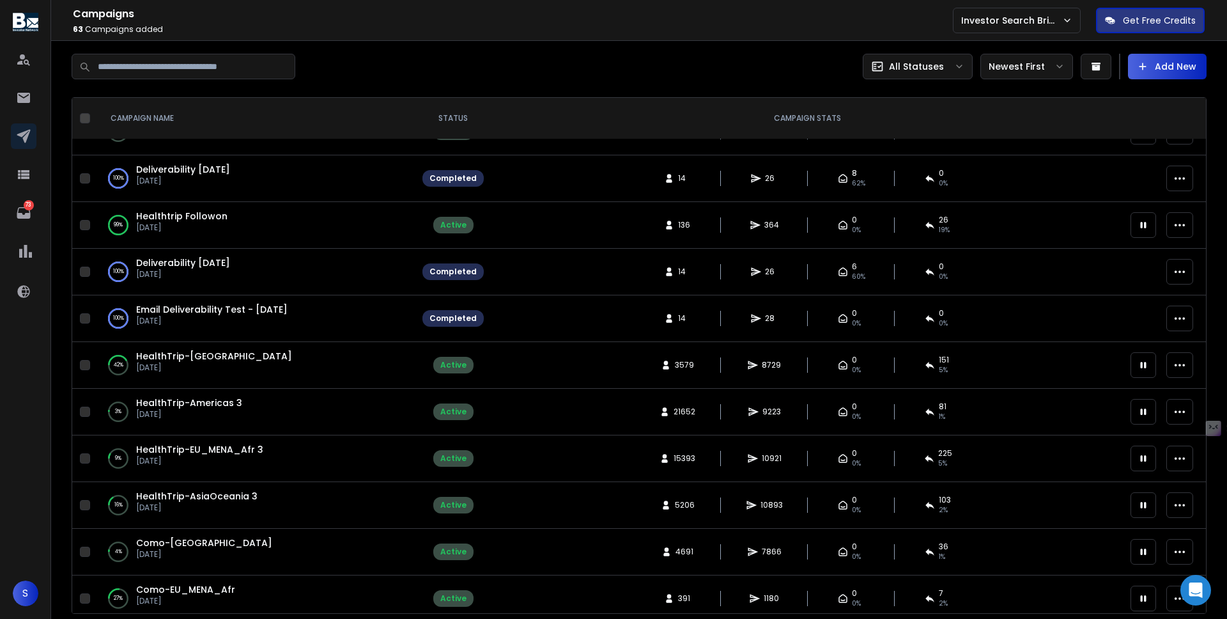
scroll to position [144, 0]
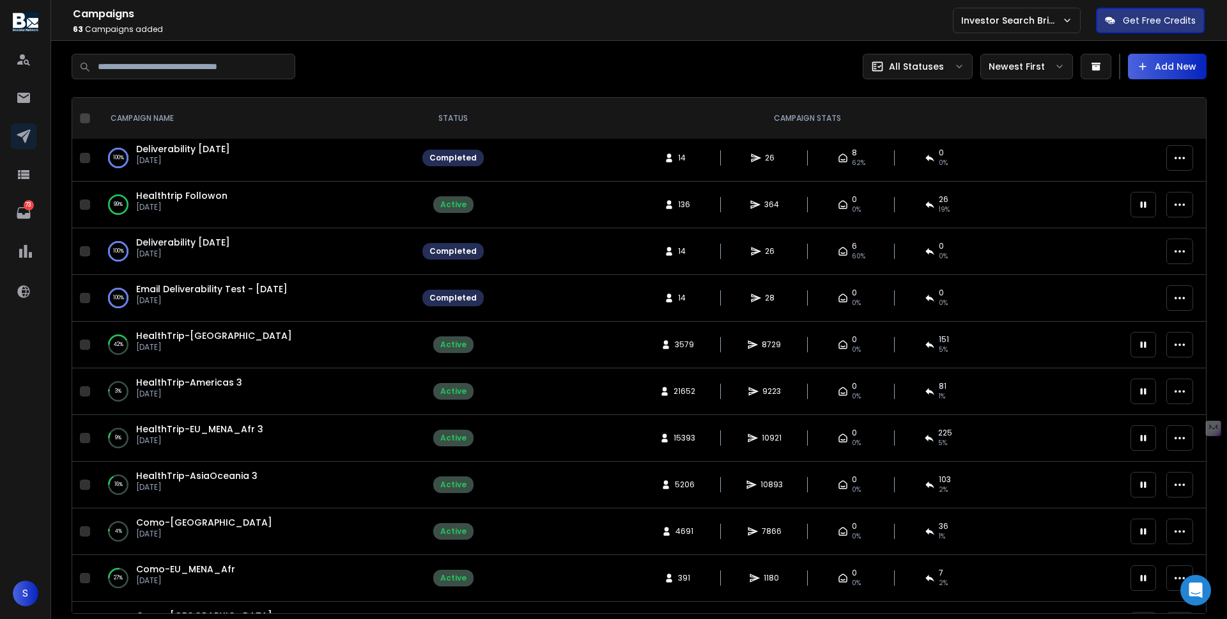
click at [223, 427] on span "HealthTrip-EU_MENA_Afr 3" at bounding box center [199, 429] width 127 height 13
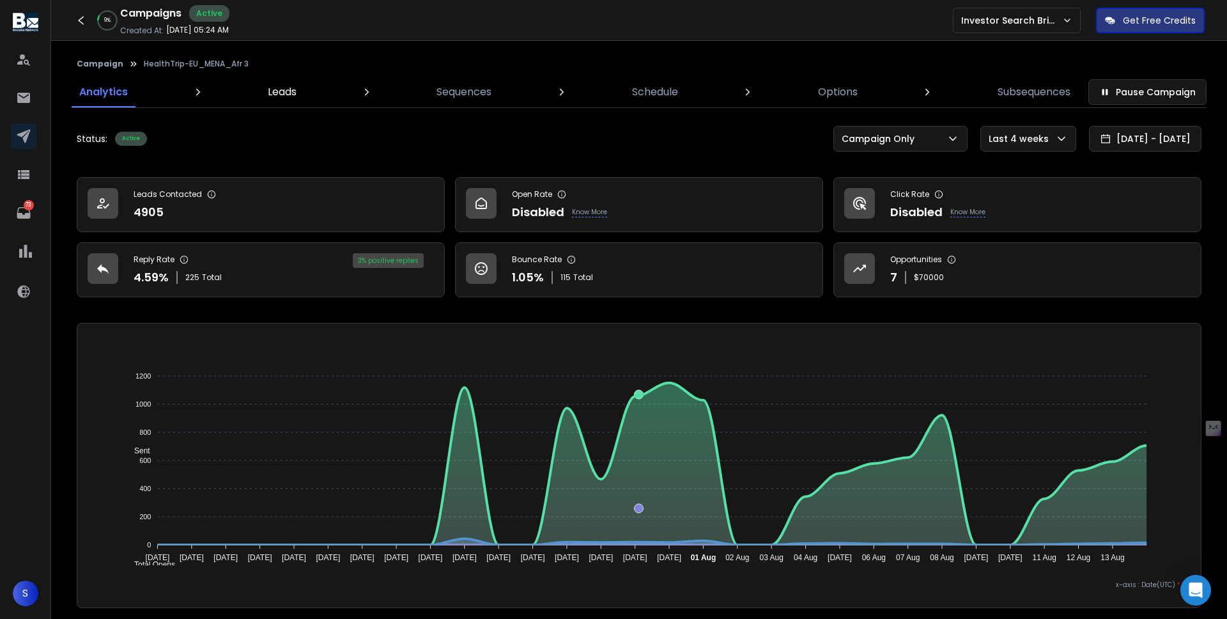
click at [298, 100] on link "Leads" at bounding box center [282, 92] width 44 height 31
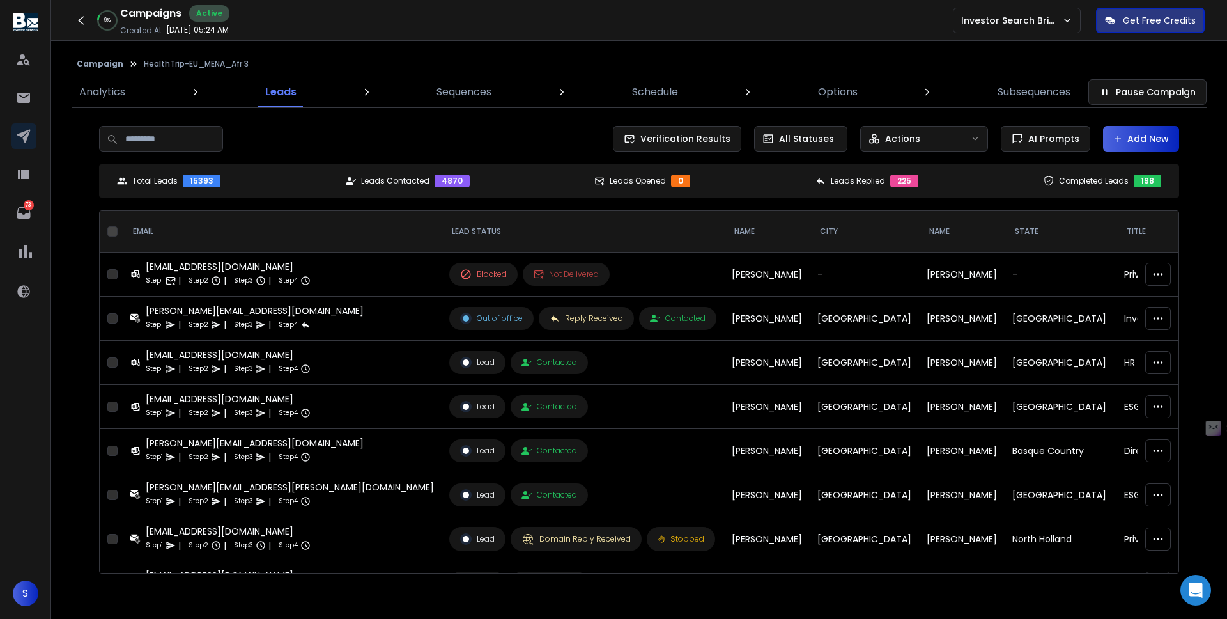
click at [205, 144] on input at bounding box center [161, 139] width 124 height 26
type input "****"
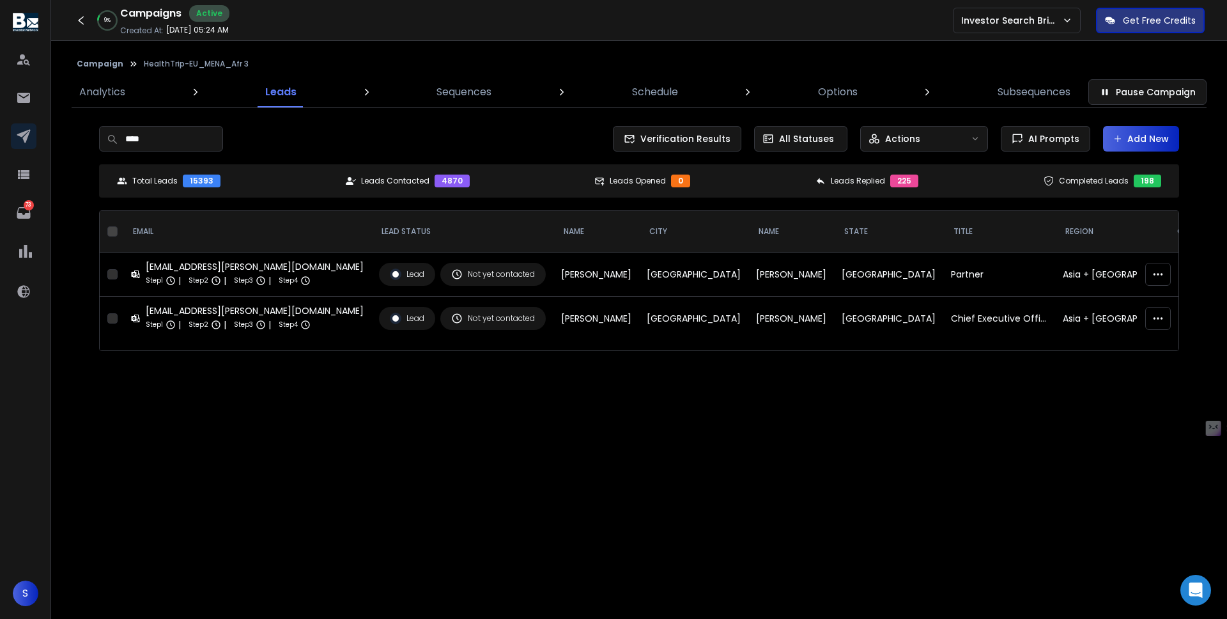
click at [164, 149] on input "****" at bounding box center [161, 139] width 124 height 26
